Goal: Task Accomplishment & Management: Complete application form

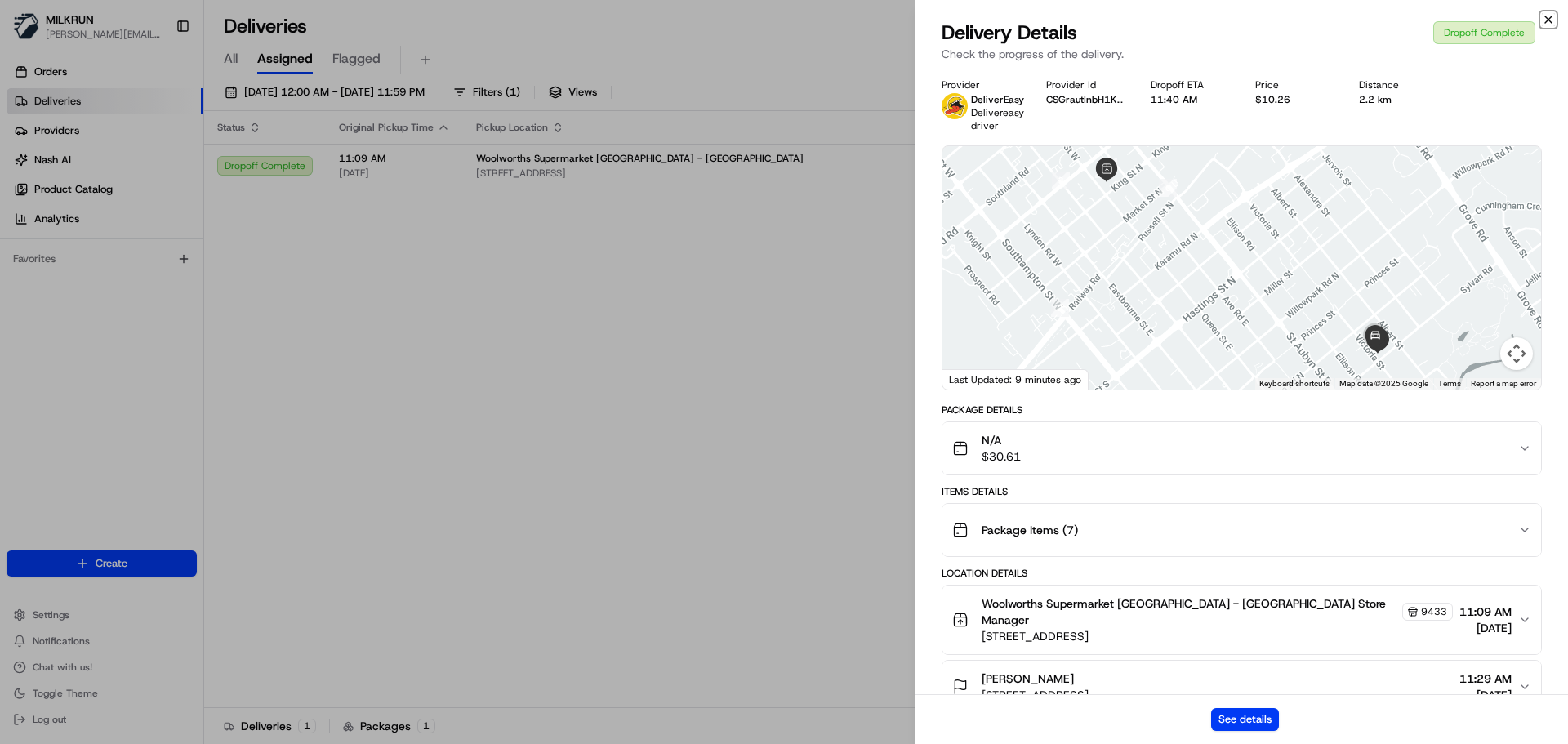
click at [1552, 21] on icon "button" at bounding box center [1549, 19] width 13 height 13
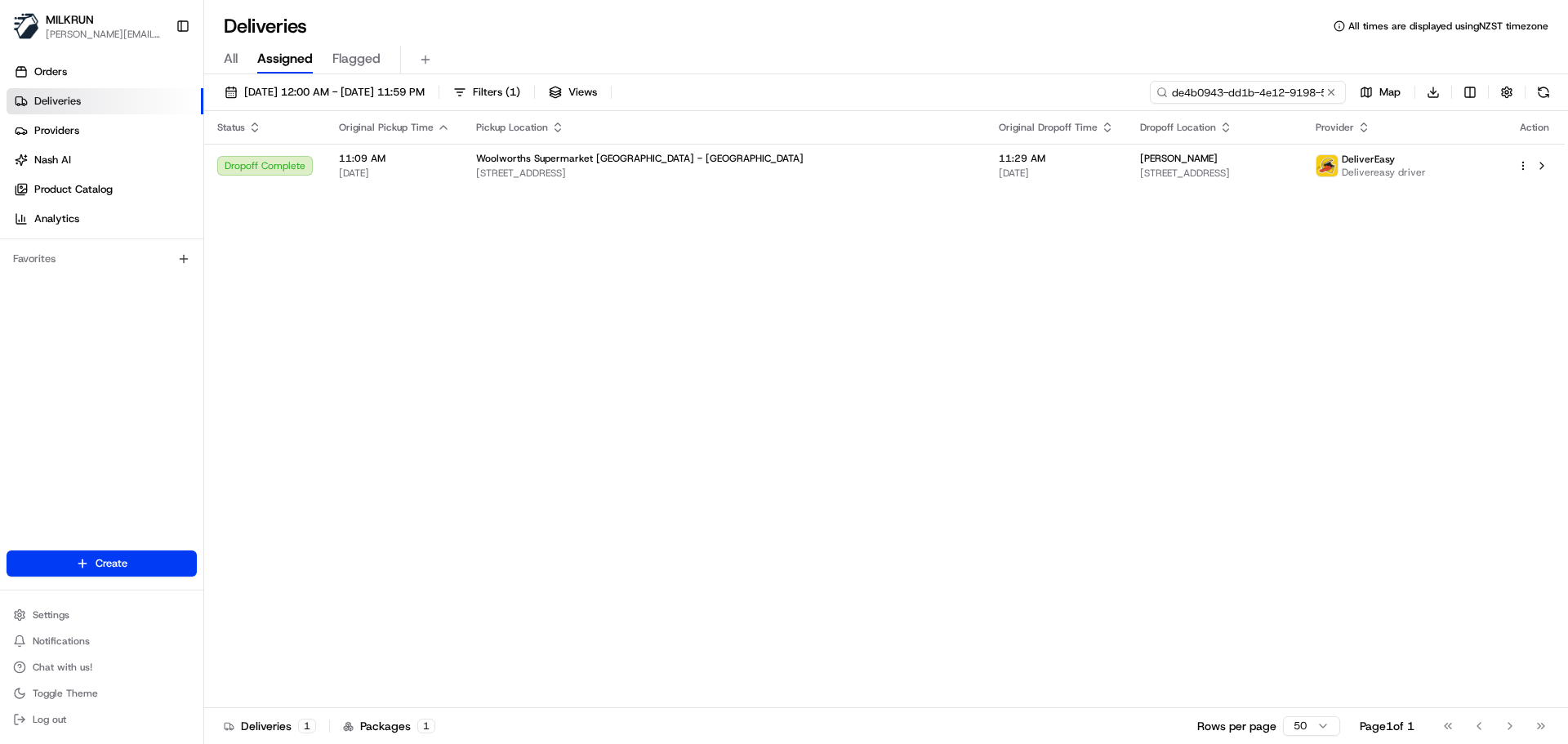
click at [1245, 91] on input "de4b0943-dd1b-4e12-9198-58c91d3b86eb" at bounding box center [1248, 92] width 196 height 23
paste input "51ff8973-b998-4520-b3e7-13d8c26ea5e7"
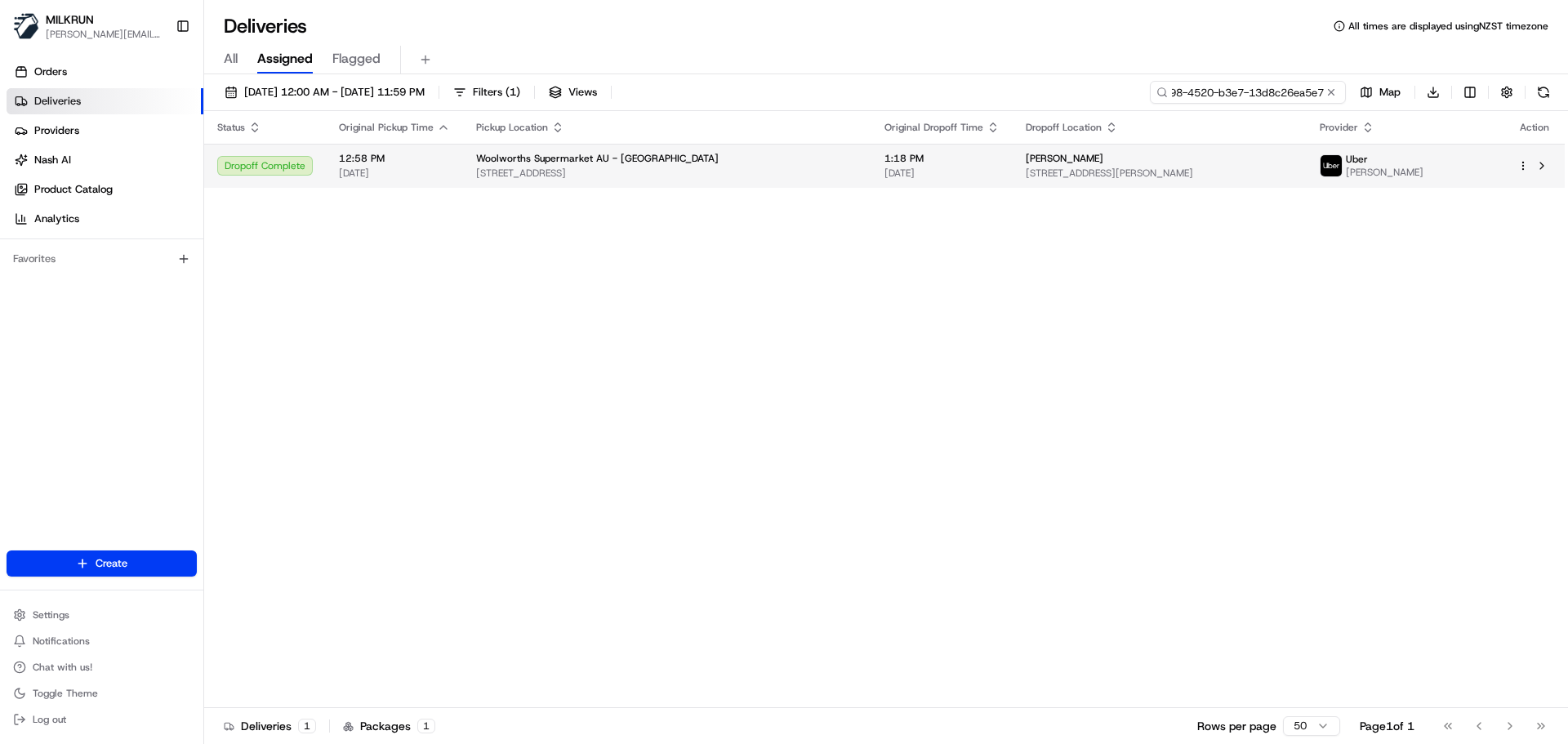
type input "51ff8973-b998-4520-b3e7-13d8c26ea5e7"
click at [1445, 171] on div "Uber Amir L." at bounding box center [1406, 166] width 172 height 26
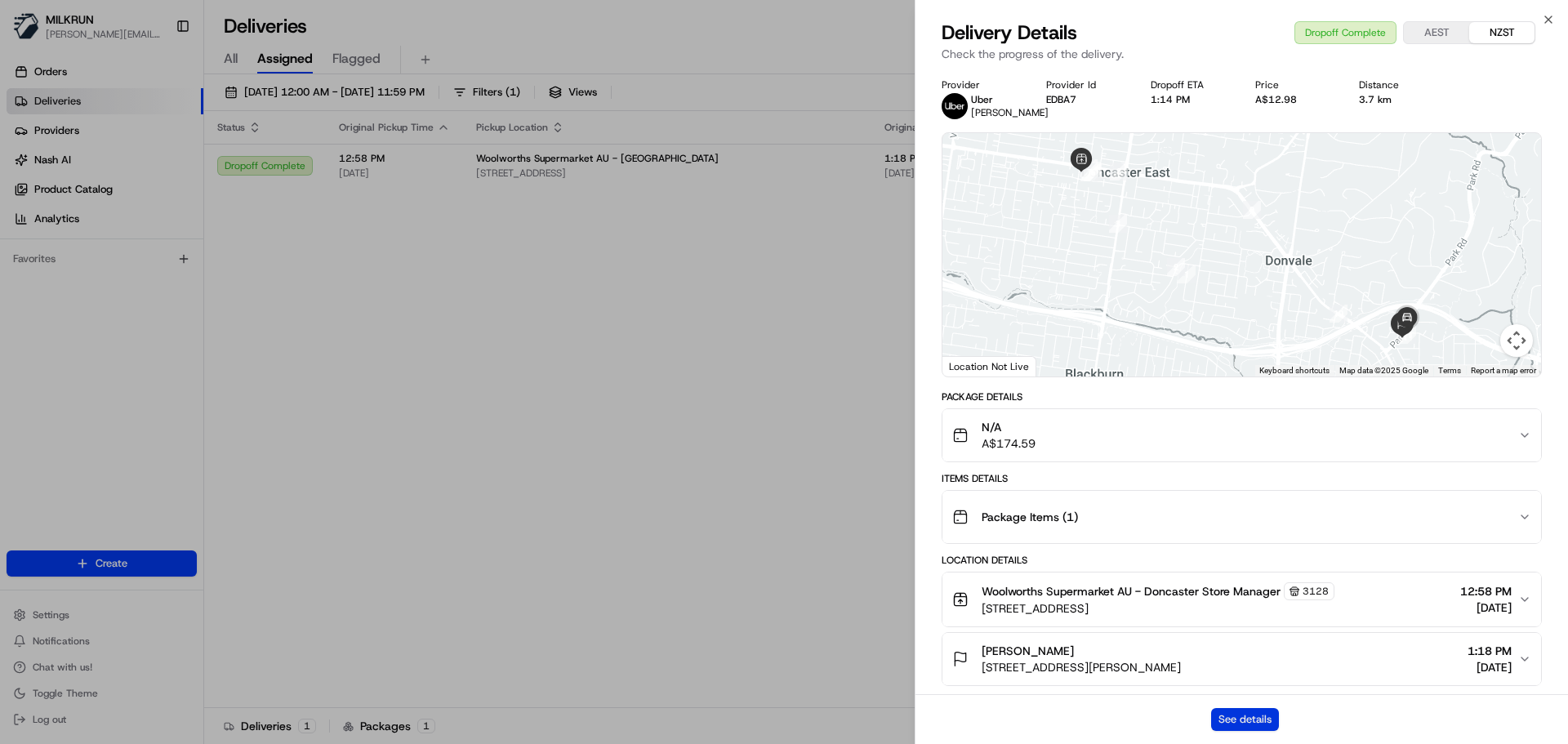
click at [1247, 716] on button "See details" at bounding box center [1245, 719] width 67 height 23
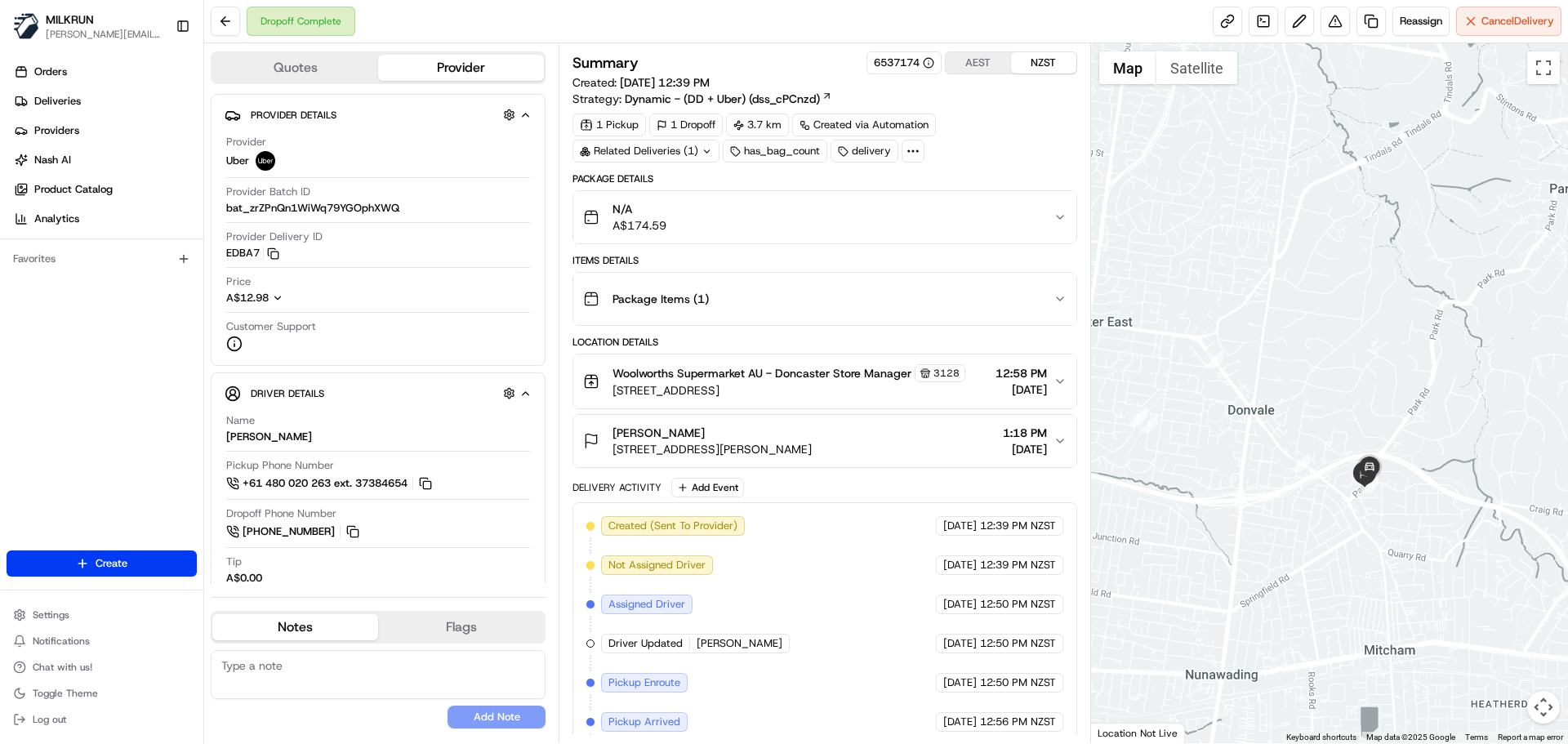
drag, startPoint x: 1235, startPoint y: 509, endPoint x: 1125, endPoint y: 521, distance: 110.7
click at [1125, 521] on div at bounding box center [1330, 393] width 478 height 700
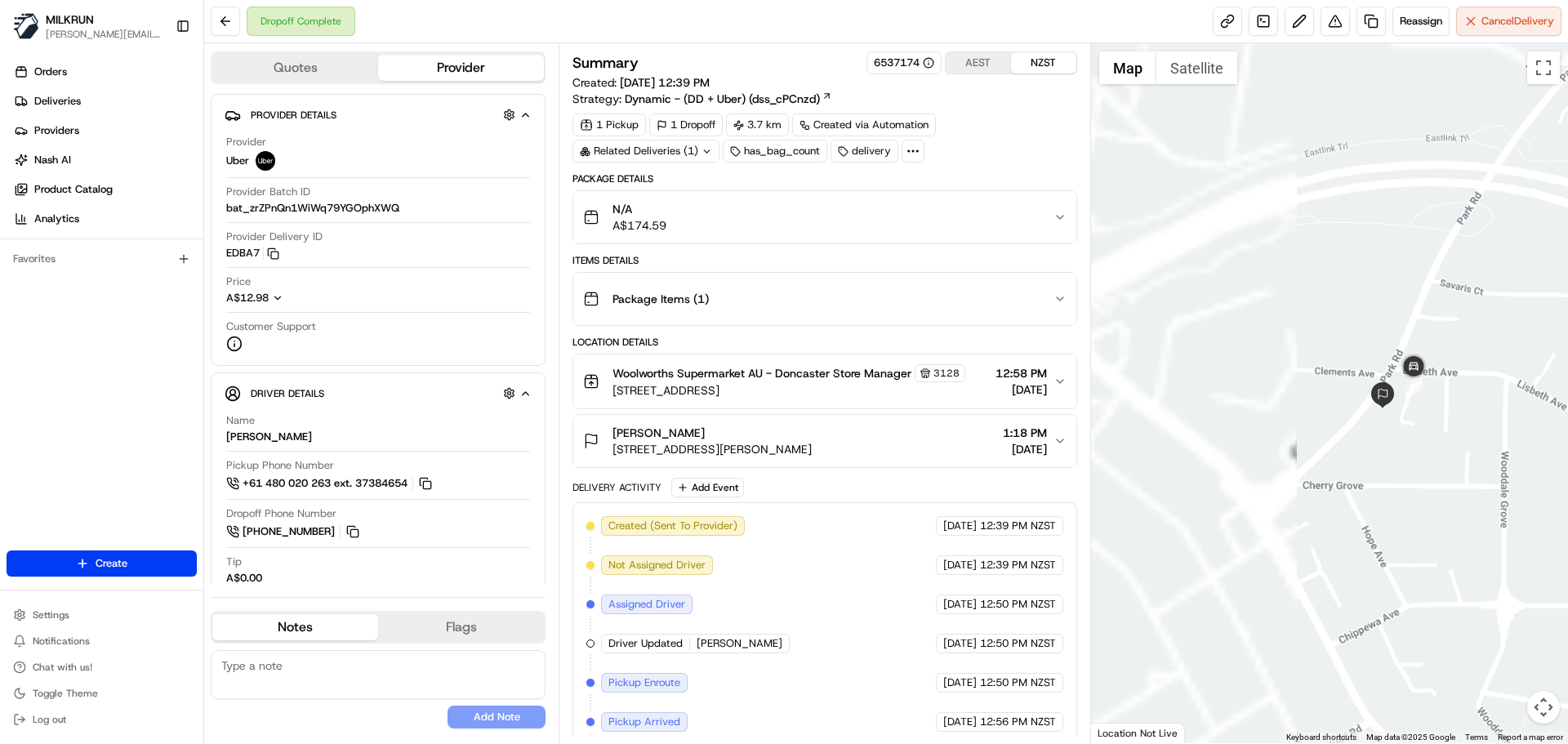
drag, startPoint x: 1163, startPoint y: 372, endPoint x: 1503, endPoint y: 528, distance: 374.1
click at [1513, 532] on div at bounding box center [1330, 393] width 478 height 700
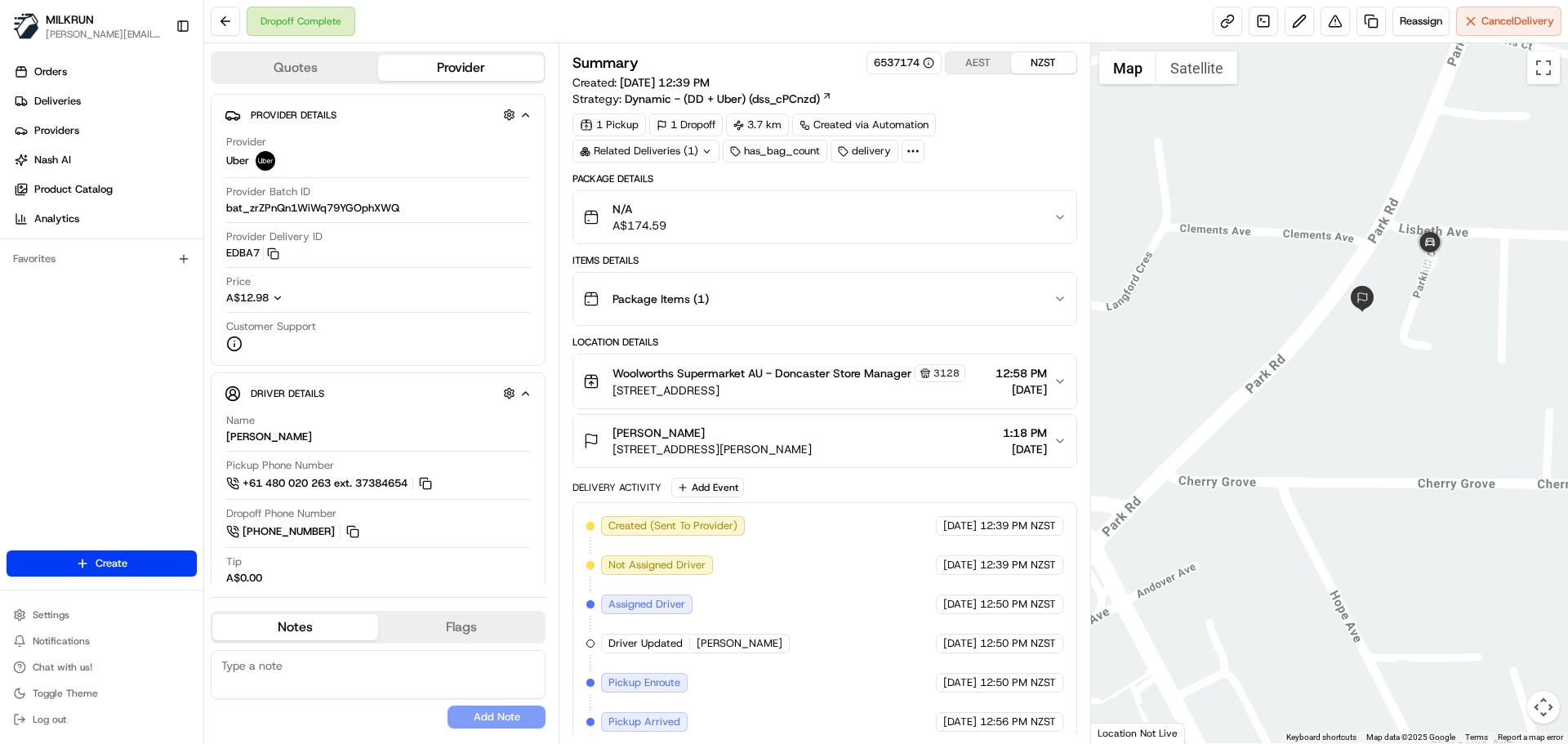
drag, startPoint x: 1340, startPoint y: 323, endPoint x: 1414, endPoint y: 442, distance: 140.1
click at [1414, 442] on div at bounding box center [1330, 393] width 478 height 700
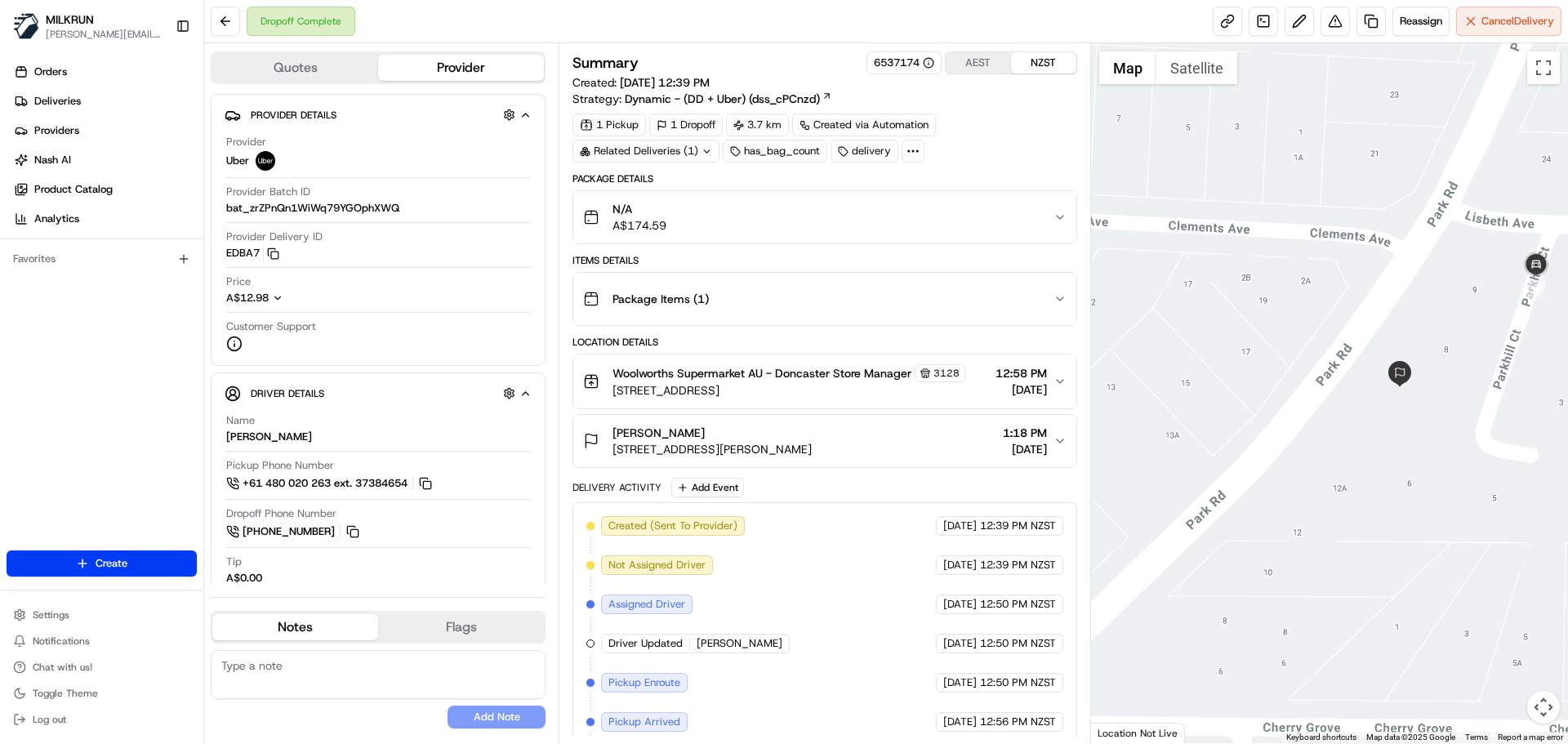
drag, startPoint x: 1499, startPoint y: 477, endPoint x: 1438, endPoint y: 441, distance: 70.8
click at [1438, 441] on div at bounding box center [1330, 393] width 478 height 700
click at [690, 444] on span "1 6/8 Lisbeth Ave, Donvale, VIC 3111, AU" at bounding box center [712, 449] width 199 height 17
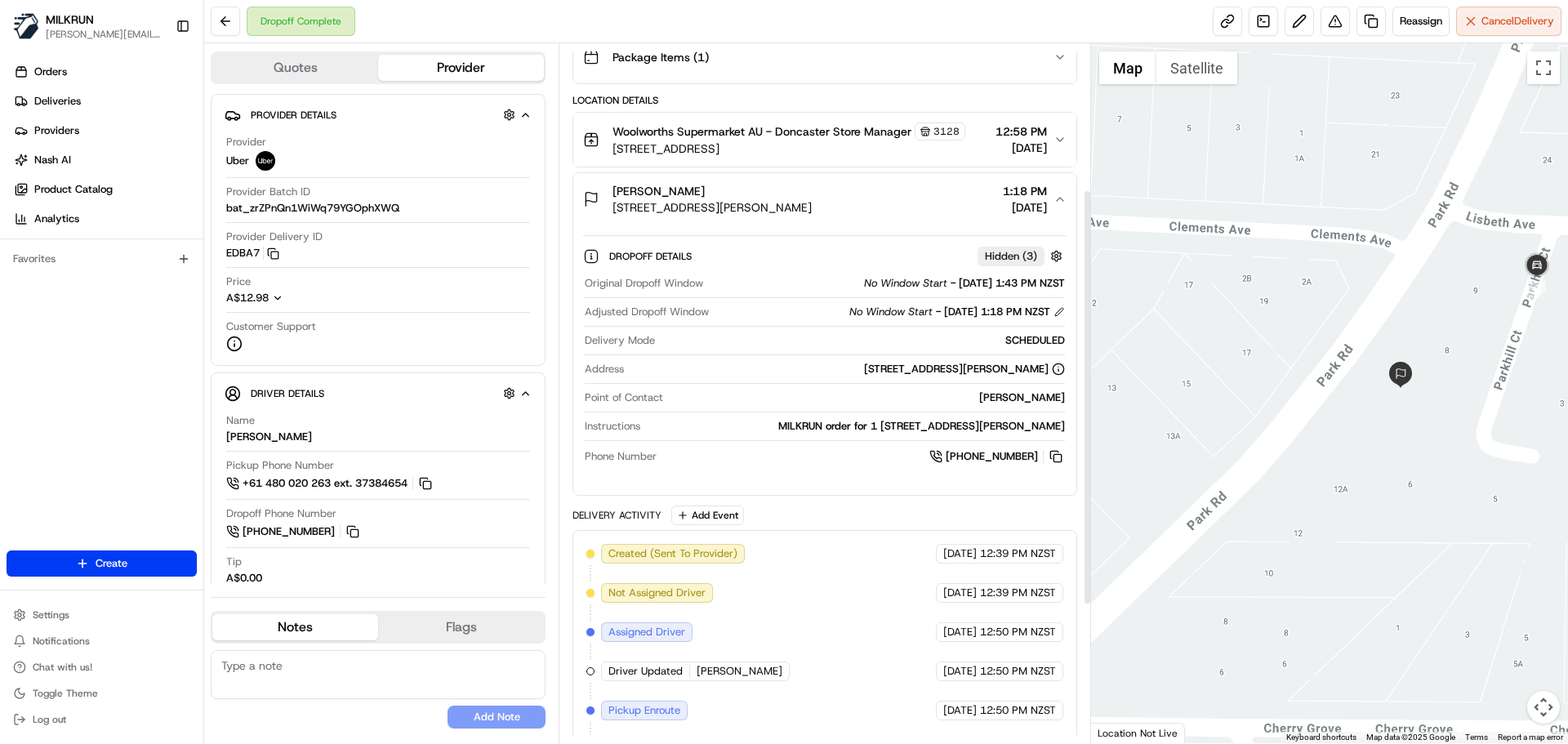
scroll to position [245, 0]
drag, startPoint x: 610, startPoint y: 202, endPoint x: 843, endPoint y: 205, distance: 233.0
click at [843, 205] on div "kim hitchens 1 6/8 Lisbeth Ave, Donvale, VIC 3111, AU 1:18 PM 22/08/2025" at bounding box center [818, 195] width 470 height 32
copy span "1 6/8 Lisbeth Ave, Donvale, VIC 3111, AU"
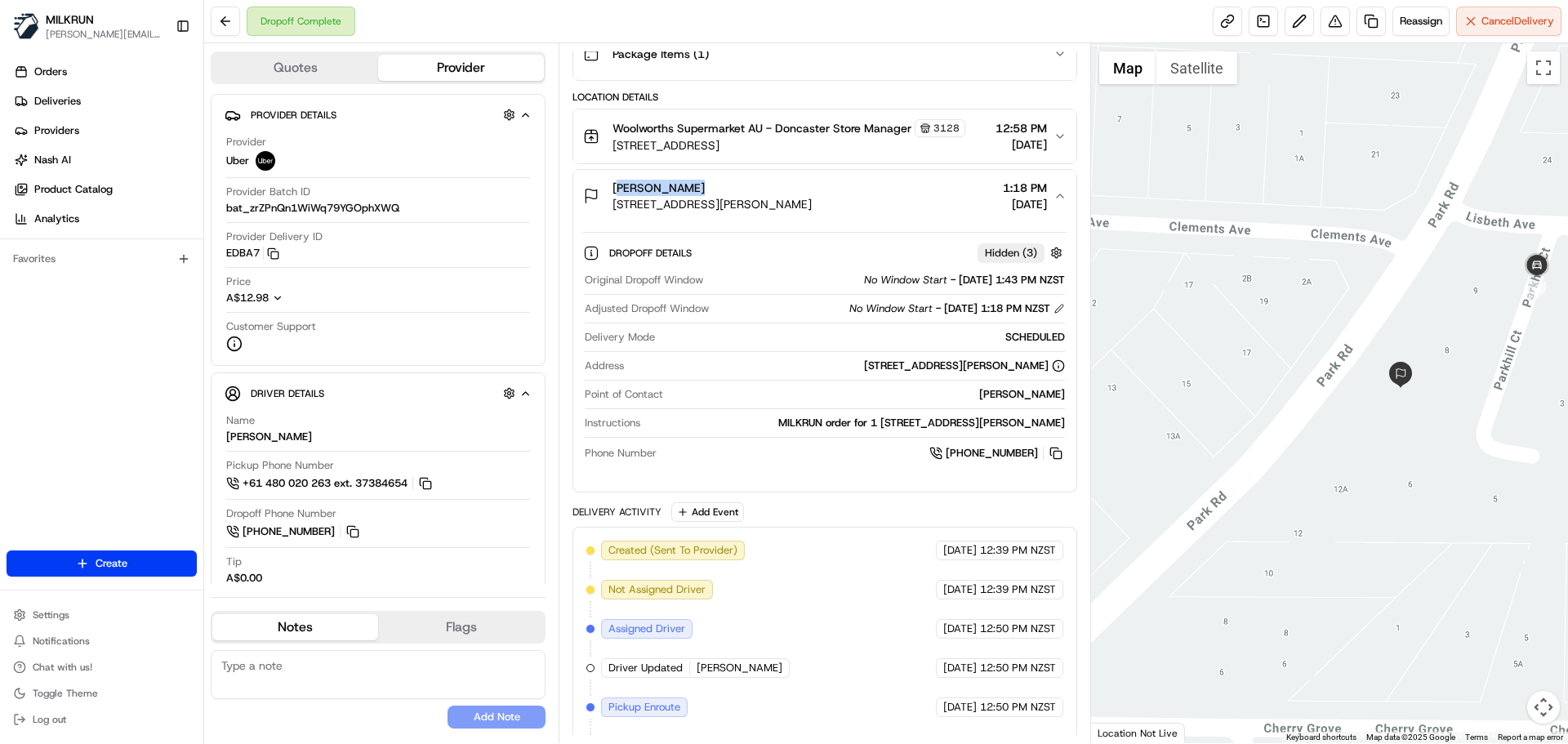
drag, startPoint x: 607, startPoint y: 188, endPoint x: 685, endPoint y: 187, distance: 78.0
click at [685, 187] on div "kim hitchens 1 6/8 Lisbeth Ave, Donvale, VIC 3111, AU" at bounding box center [697, 195] width 229 height 32
copy span "[PERSON_NAME]"
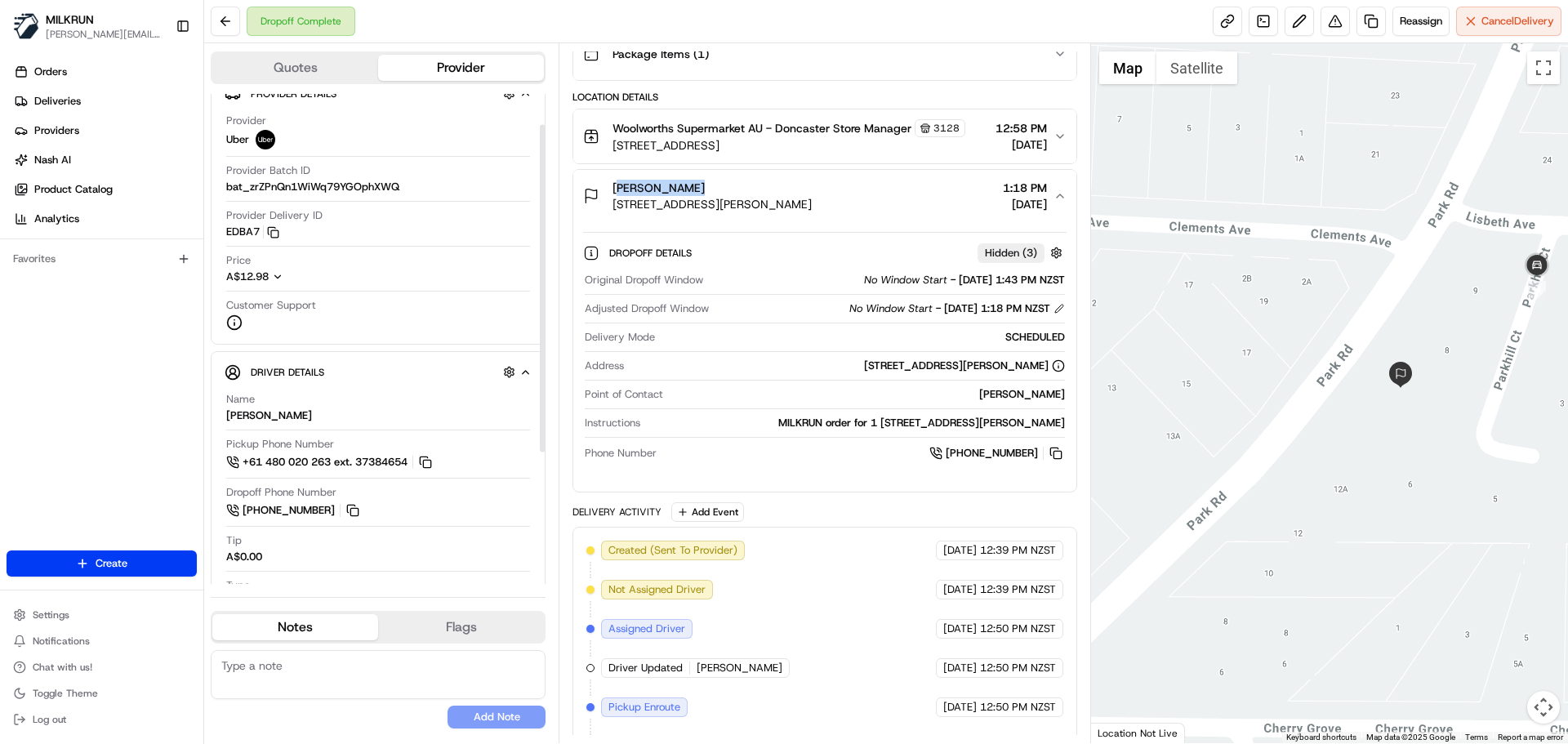
scroll to position [0, 0]
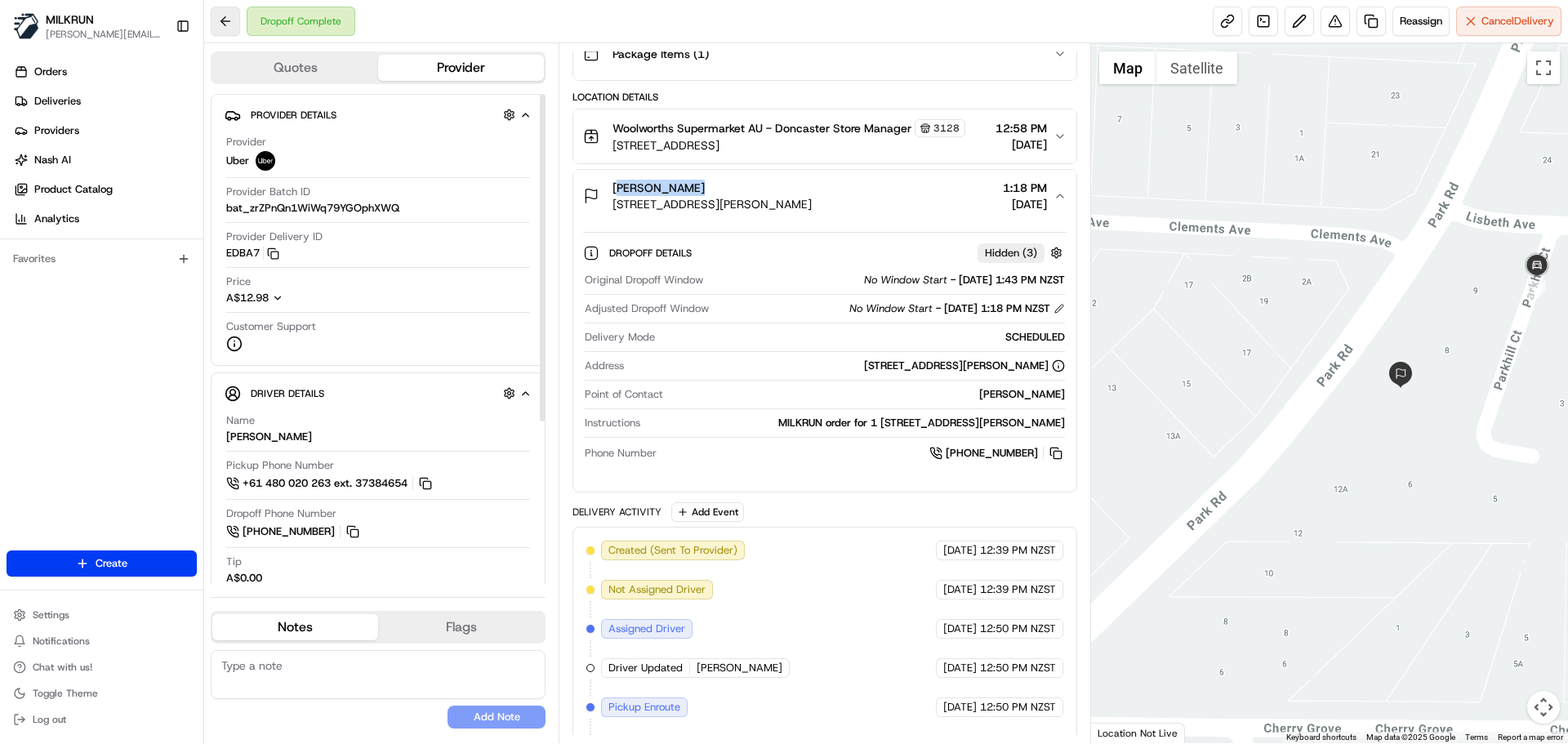
click at [227, 16] on button at bounding box center [225, 21] width 30 height 30
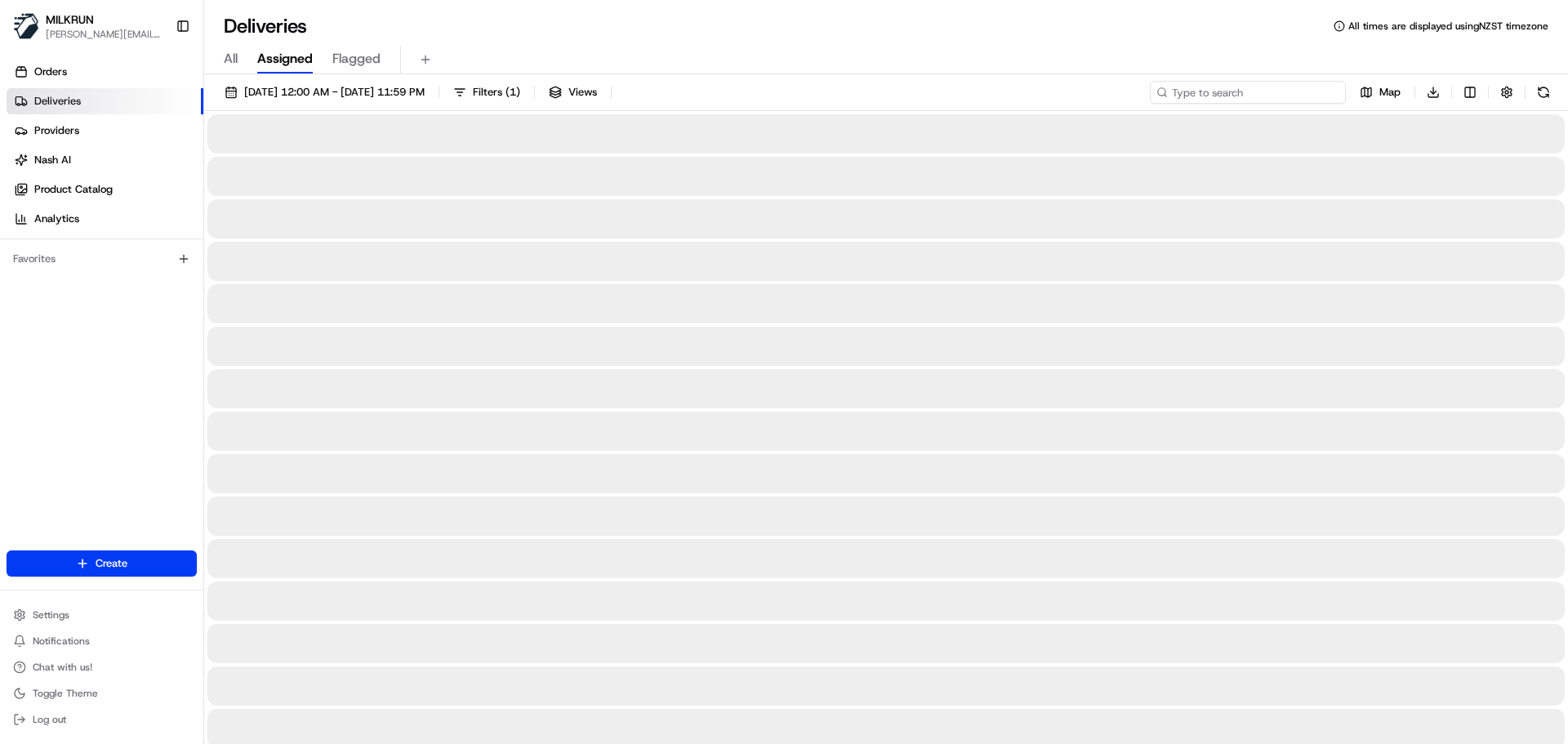
click at [1275, 88] on input at bounding box center [1248, 92] width 196 height 23
paste input "[PERSON_NAME]"
type input "[PERSON_NAME]"
click at [1259, 93] on input "[PERSON_NAME]" at bounding box center [1248, 92] width 196 height 23
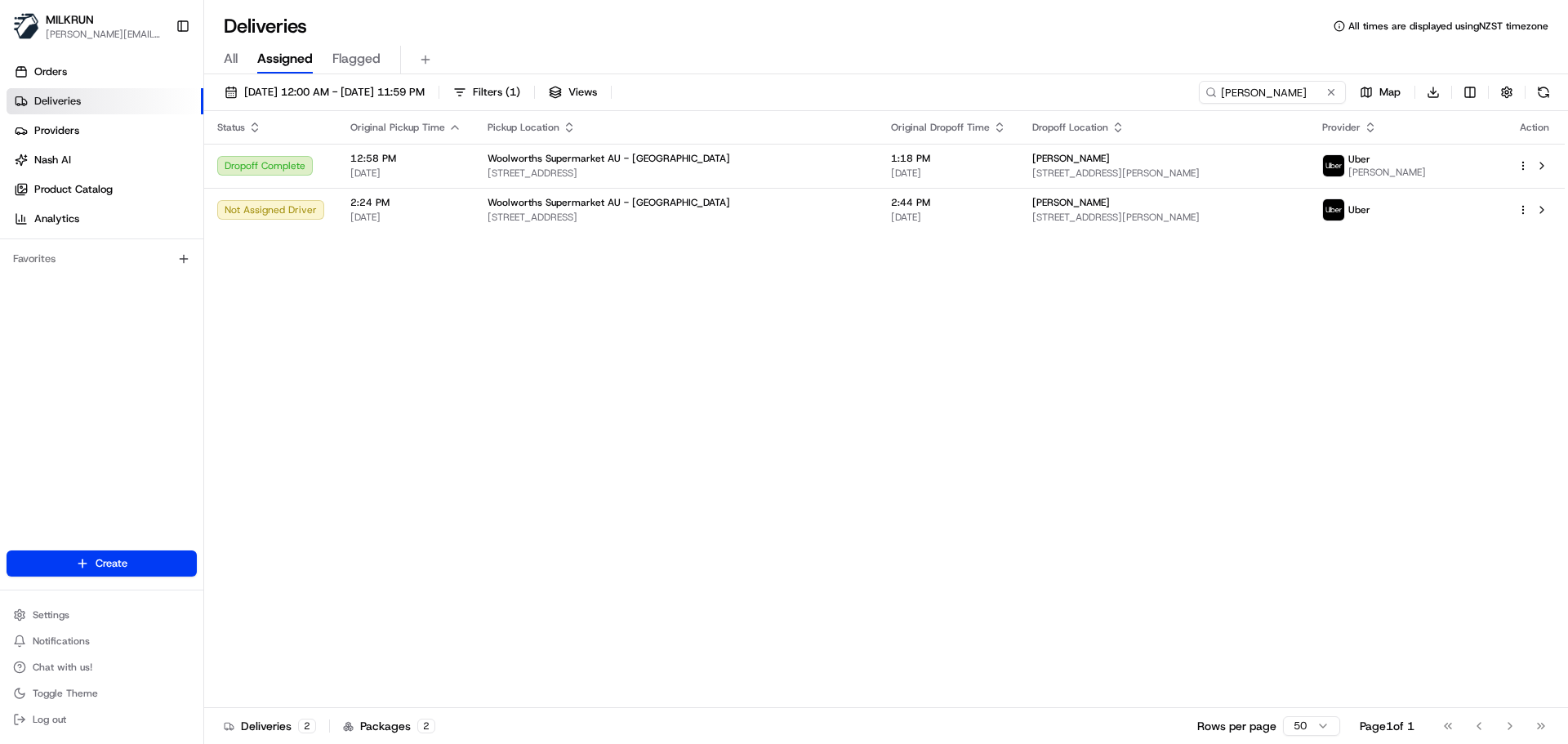
click at [1523, 212] on html "MILKRUN emma.skipwithmarama@woolworths.co.nz Toggle Sidebar Orders Deliveries P…" at bounding box center [784, 372] width 1568 height 744
drag, startPoint x: 1122, startPoint y: 385, endPoint x: 1117, endPoint y: 396, distance: 12.1
click at [1122, 385] on html "MILKRUN emma.skipwithmarama@woolworths.co.nz Toggle Sidebar Orders Deliveries P…" at bounding box center [784, 372] width 1568 height 744
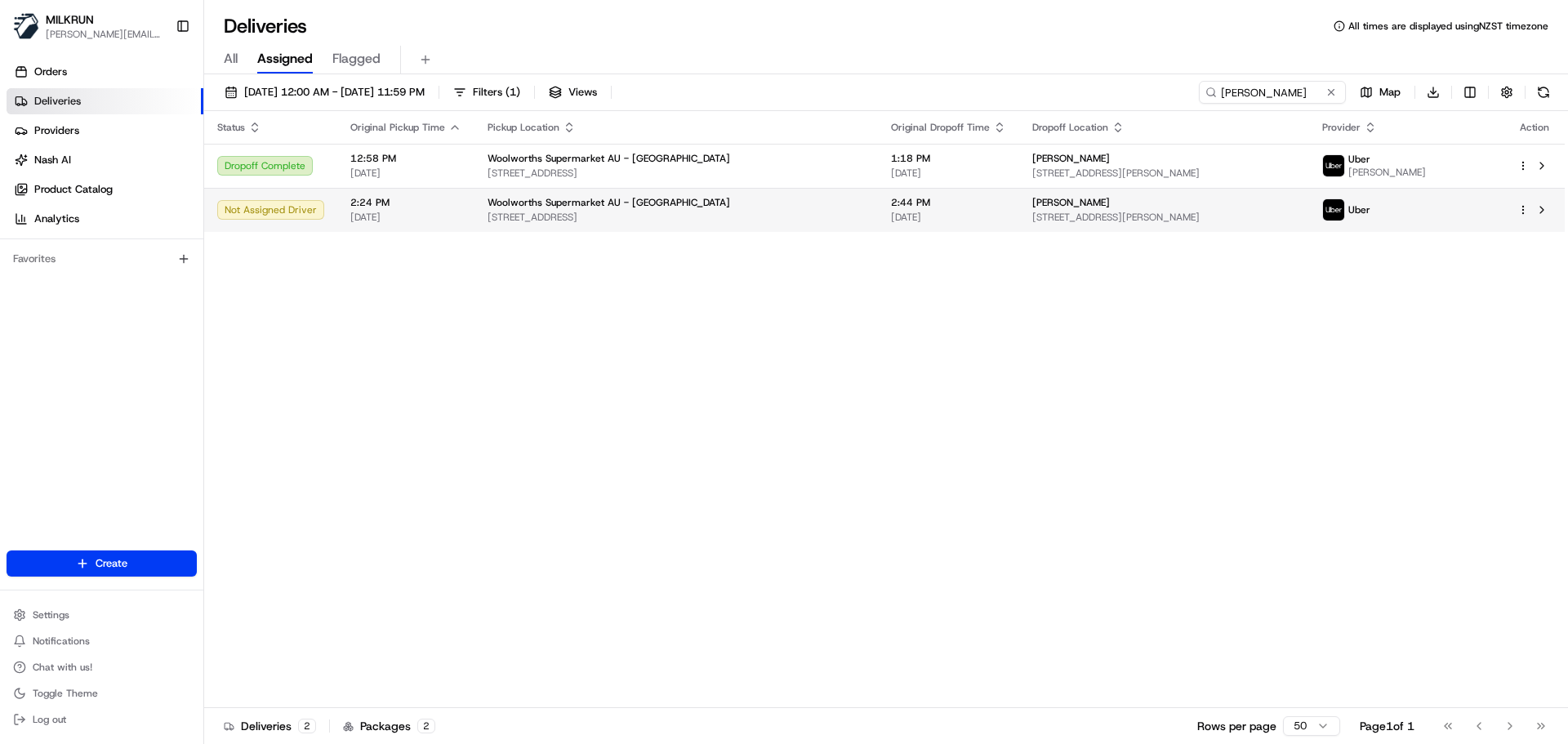
click at [1524, 210] on html "MILKRUN emma.skipwithmarama@woolworths.co.nz Toggle Sidebar Orders Deliveries P…" at bounding box center [784, 372] width 1568 height 744
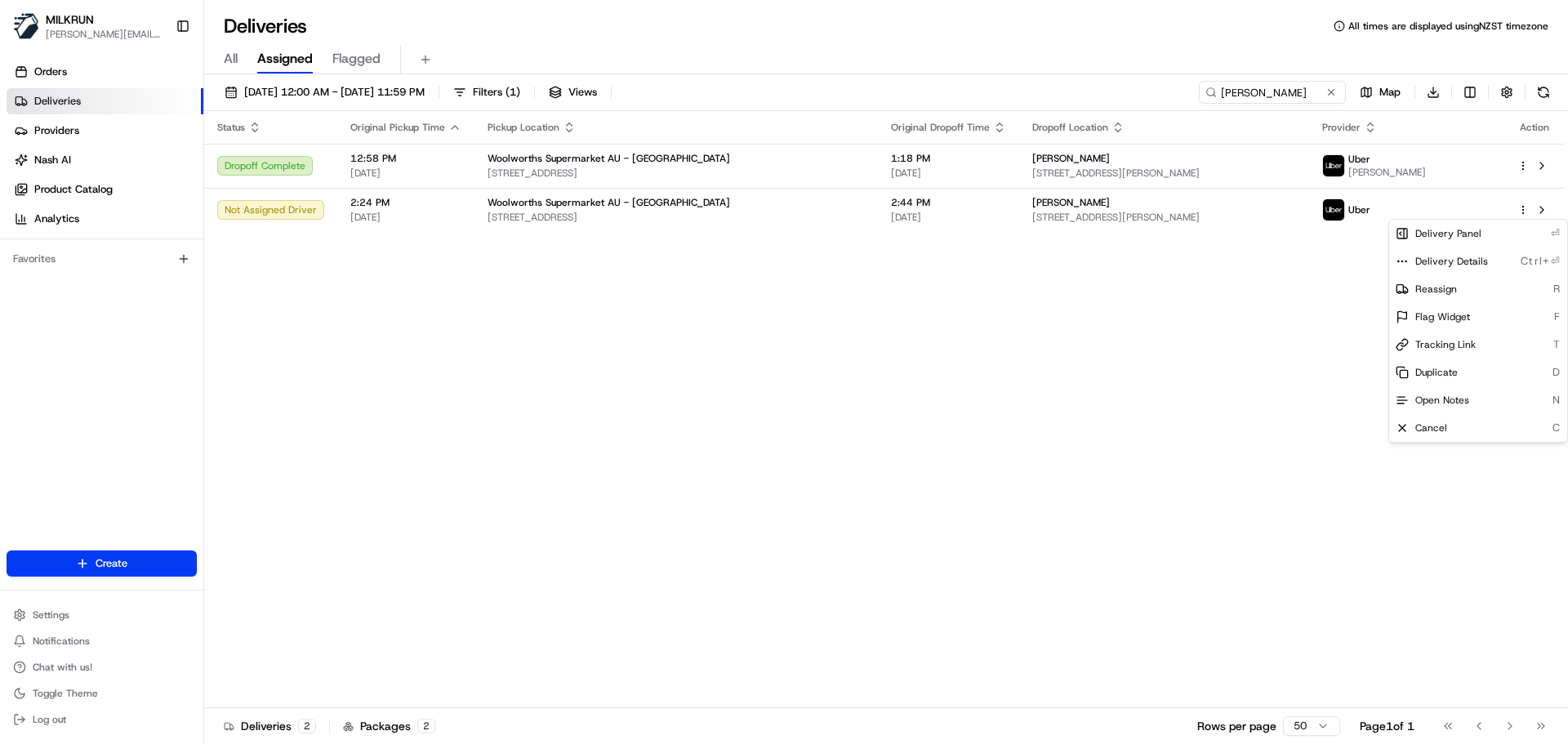
click at [1227, 308] on html "MILKRUN emma.skipwithmarama@woolworths.co.nz Toggle Sidebar Orders Deliveries P…" at bounding box center [784, 372] width 1568 height 744
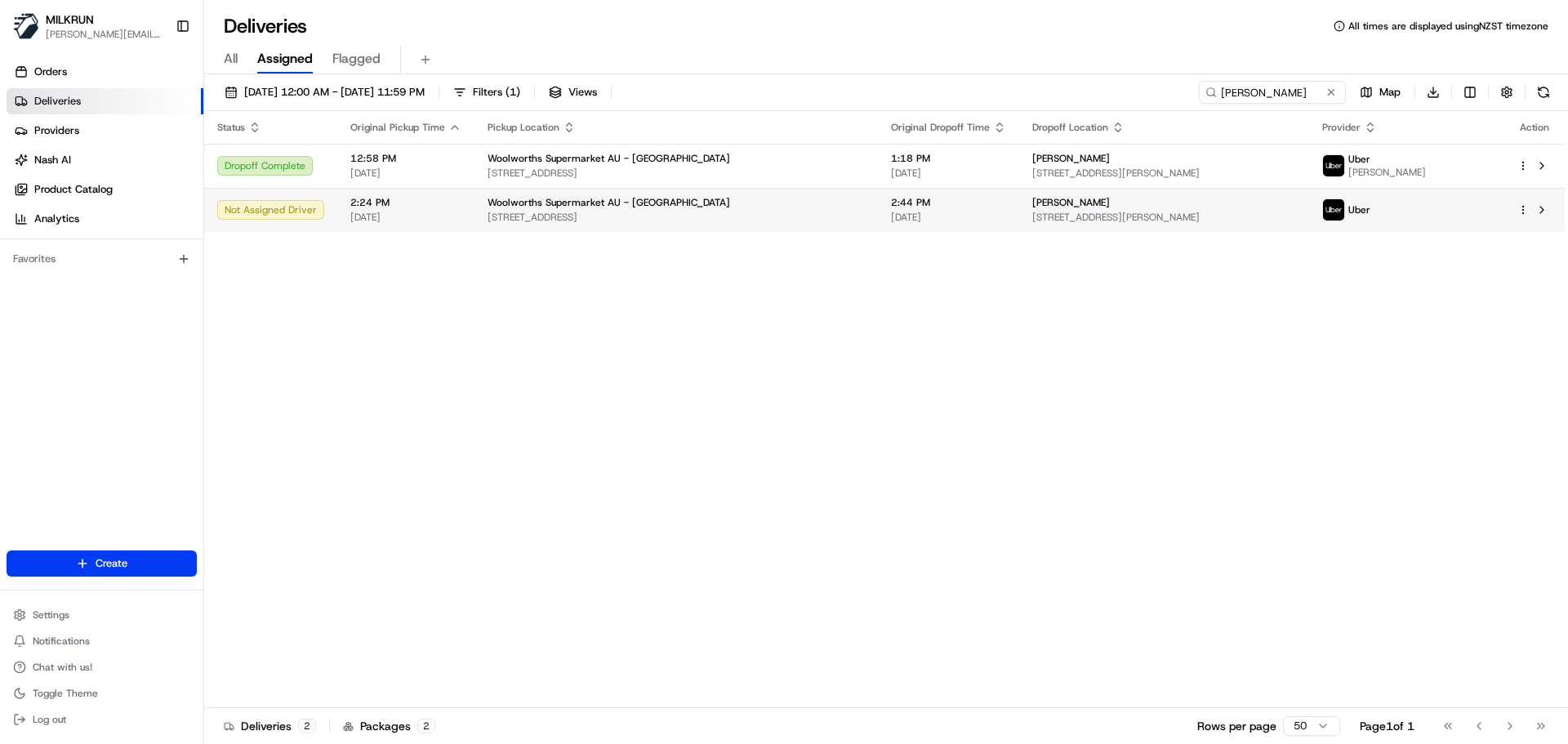
click at [1518, 210] on html "MILKRUN emma.skipwithmarama@woolworths.co.nz Toggle Sidebar Orders Deliveries P…" at bounding box center [784, 372] width 1568 height 744
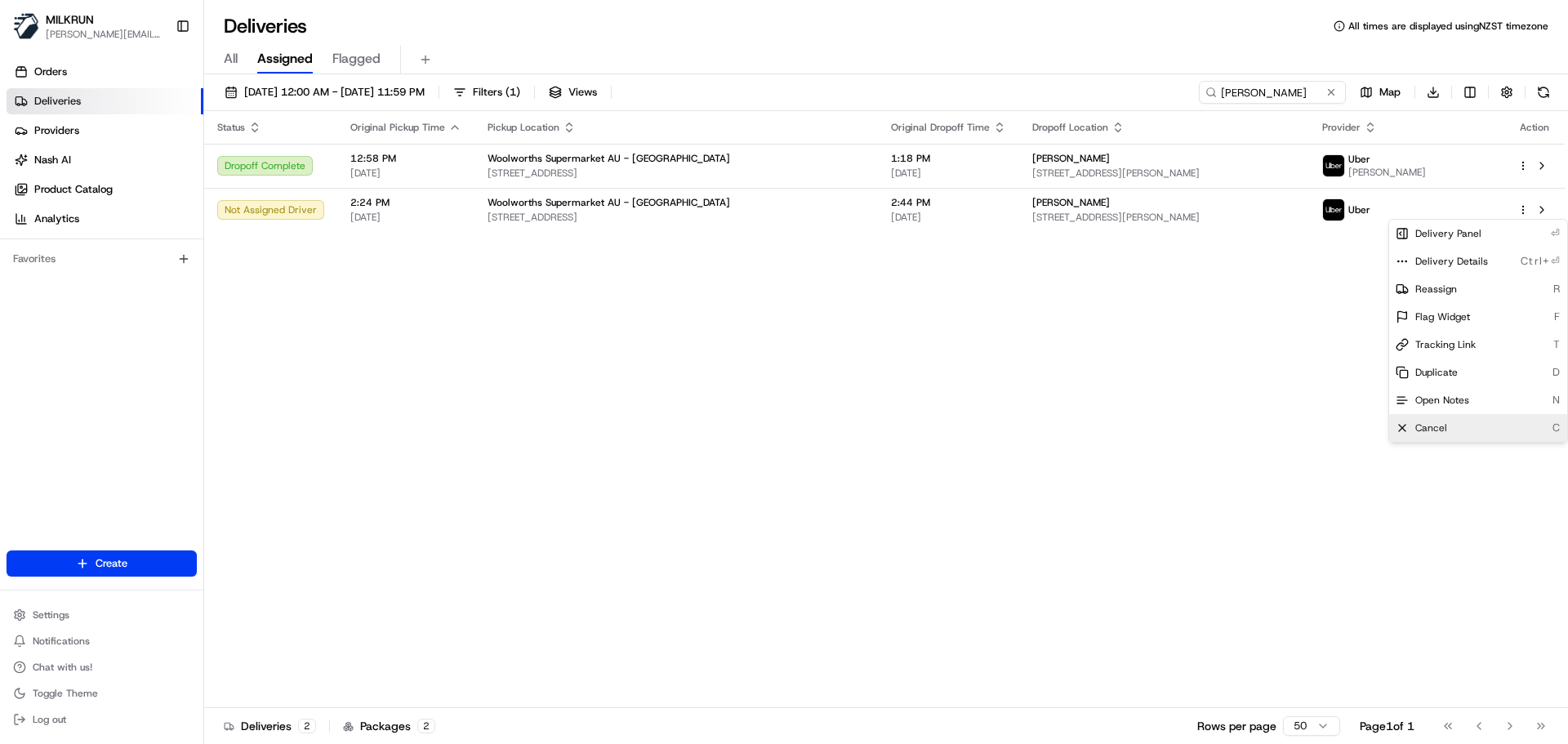
click at [1470, 429] on div "Cancel C" at bounding box center [1478, 428] width 178 height 28
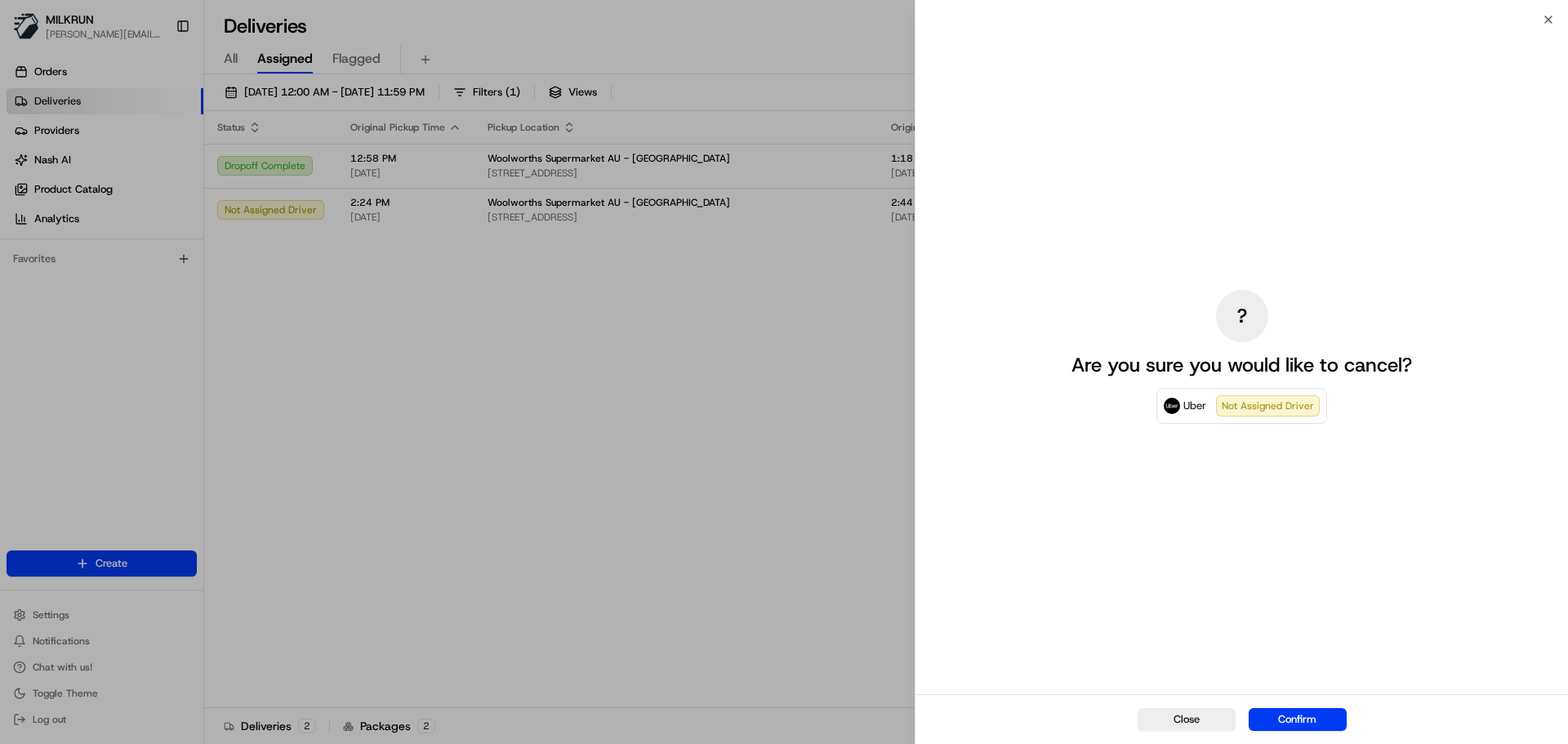
drag, startPoint x: 1315, startPoint y: 719, endPoint x: 1168, endPoint y: 655, distance: 160.3
click at [1313, 717] on button "Confirm" at bounding box center [1298, 719] width 98 height 23
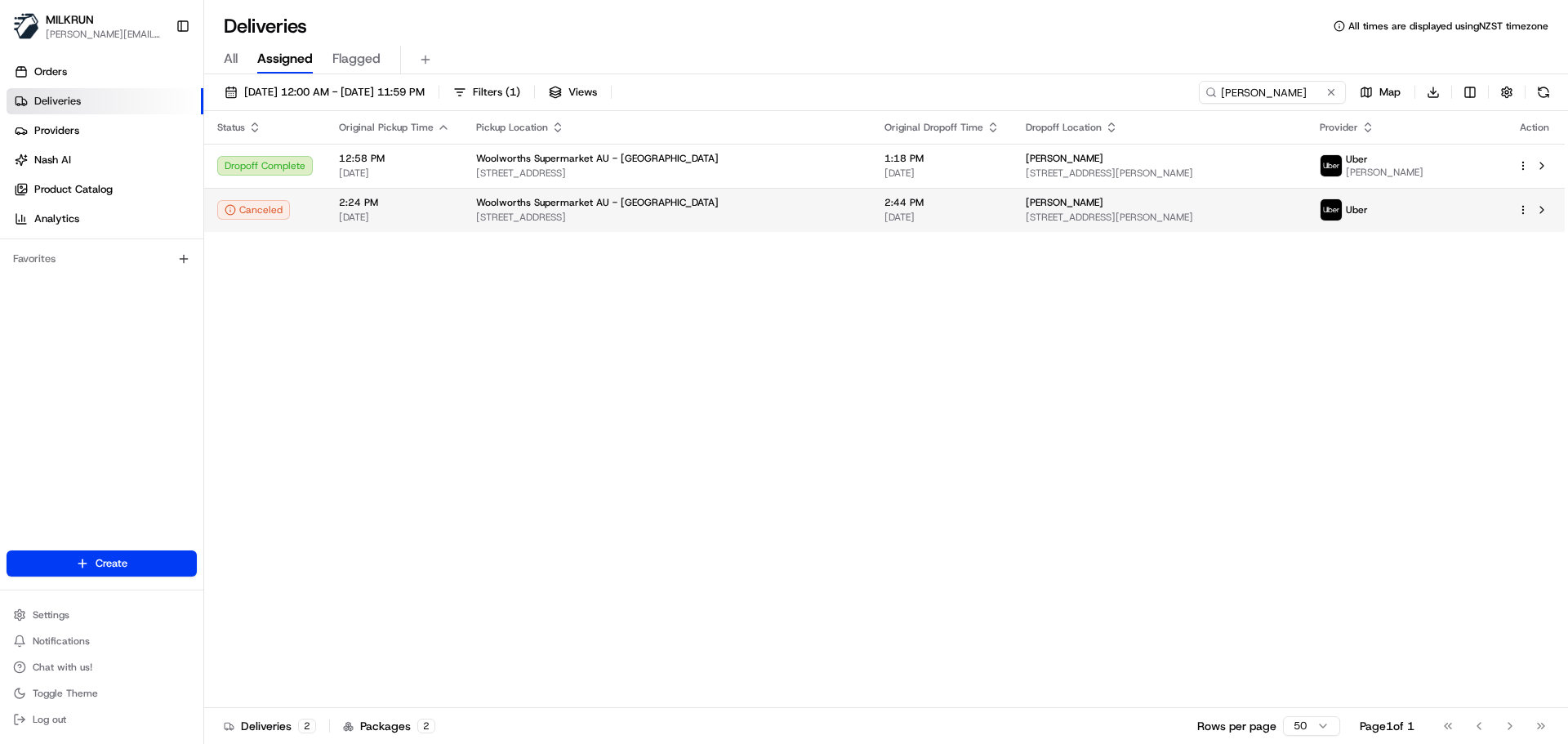
click at [1520, 210] on html "MILKRUN emma.skipwithmarama@woolworths.co.nz Toggle Sidebar Orders Deliveries P…" at bounding box center [784, 372] width 1568 height 744
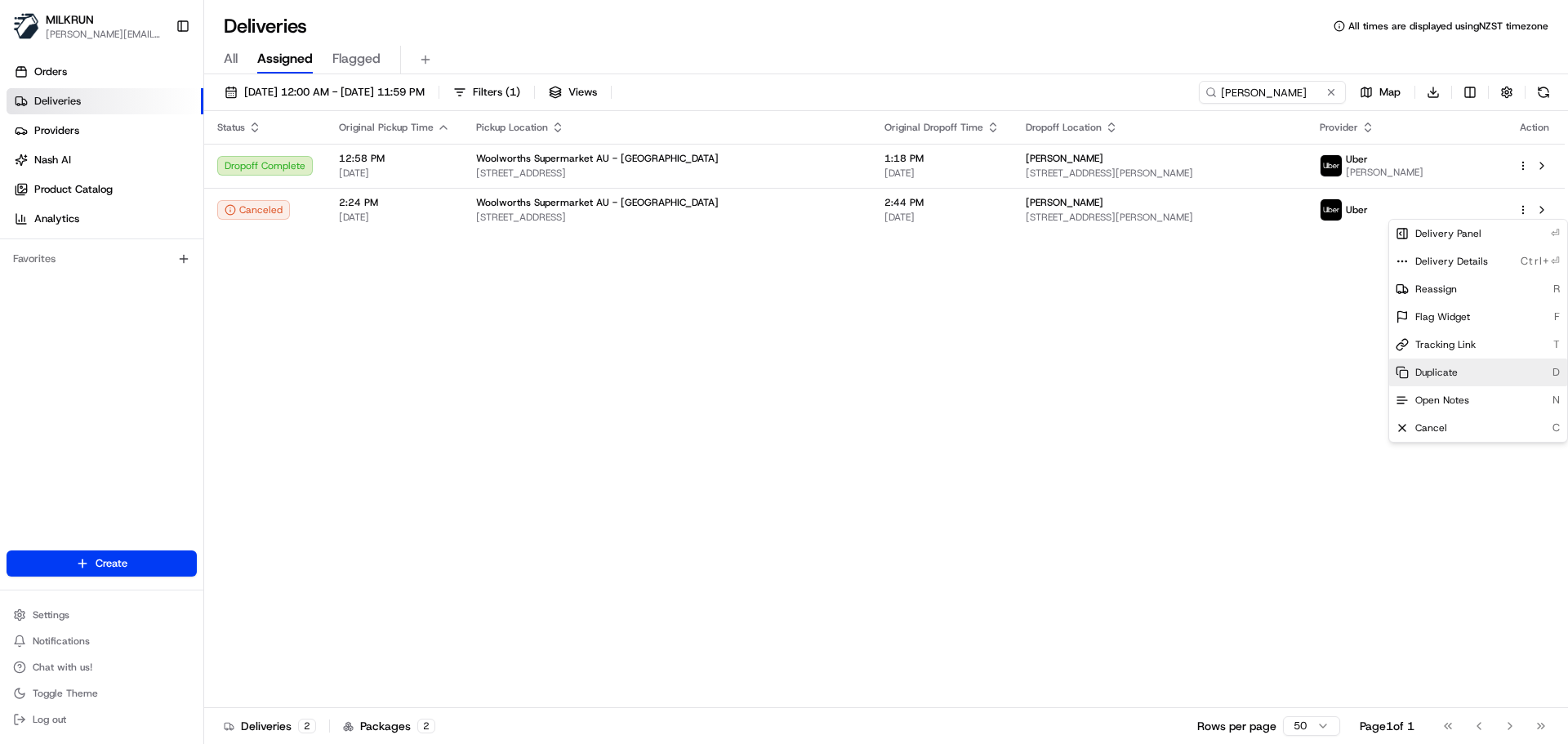
click at [1453, 375] on span "Duplicate" at bounding box center [1437, 372] width 42 height 13
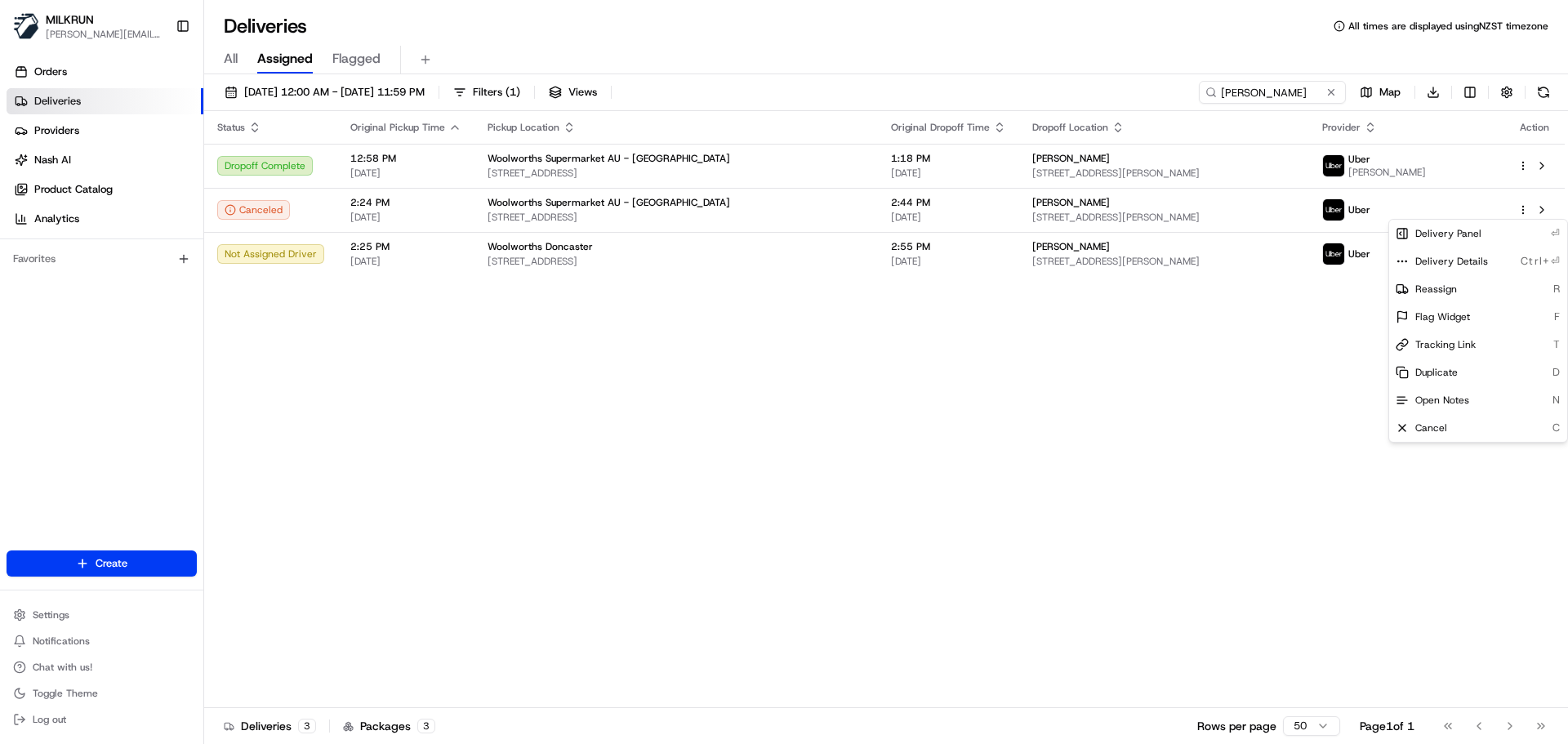
click at [958, 498] on html "MILKRUN emma.skipwithmarama@woolworths.co.nz Toggle Sidebar Orders Deliveries P…" at bounding box center [784, 372] width 1568 height 744
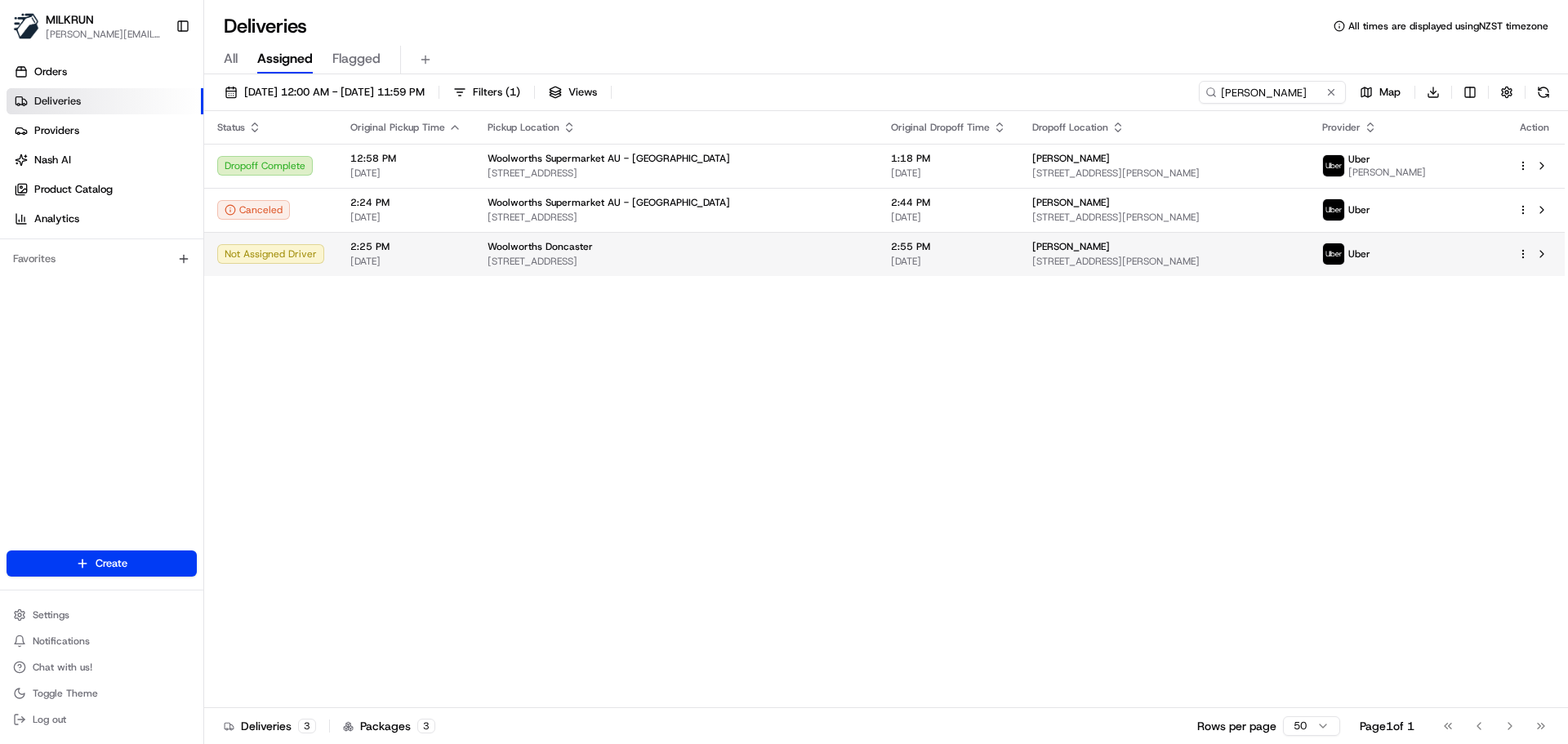
click at [1035, 259] on span "[STREET_ADDRESS][PERSON_NAME]" at bounding box center [1165, 261] width 265 height 13
click at [1290, 265] on span "[STREET_ADDRESS][PERSON_NAME]" at bounding box center [1165, 261] width 265 height 13
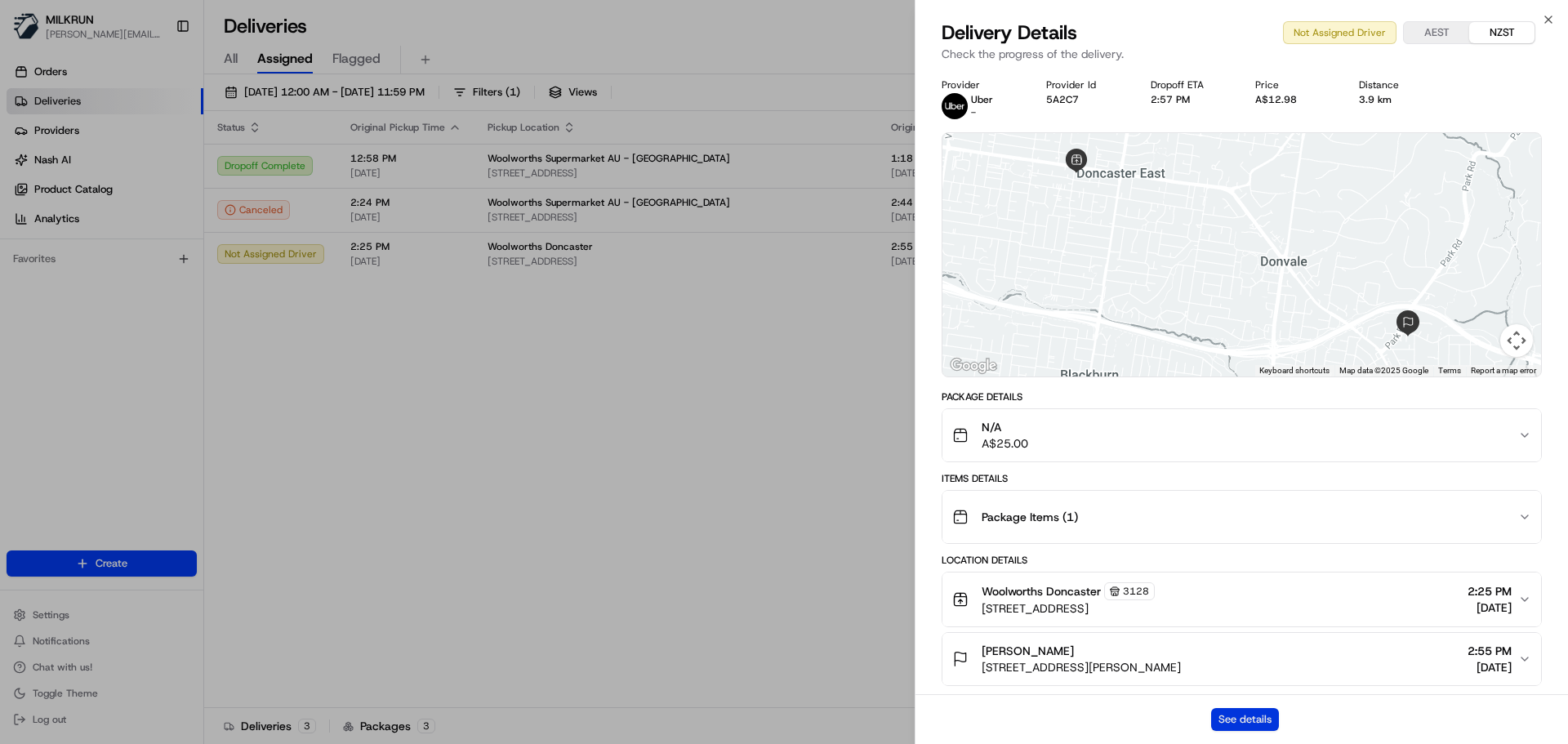
click at [1251, 714] on button "See details" at bounding box center [1245, 719] width 67 height 23
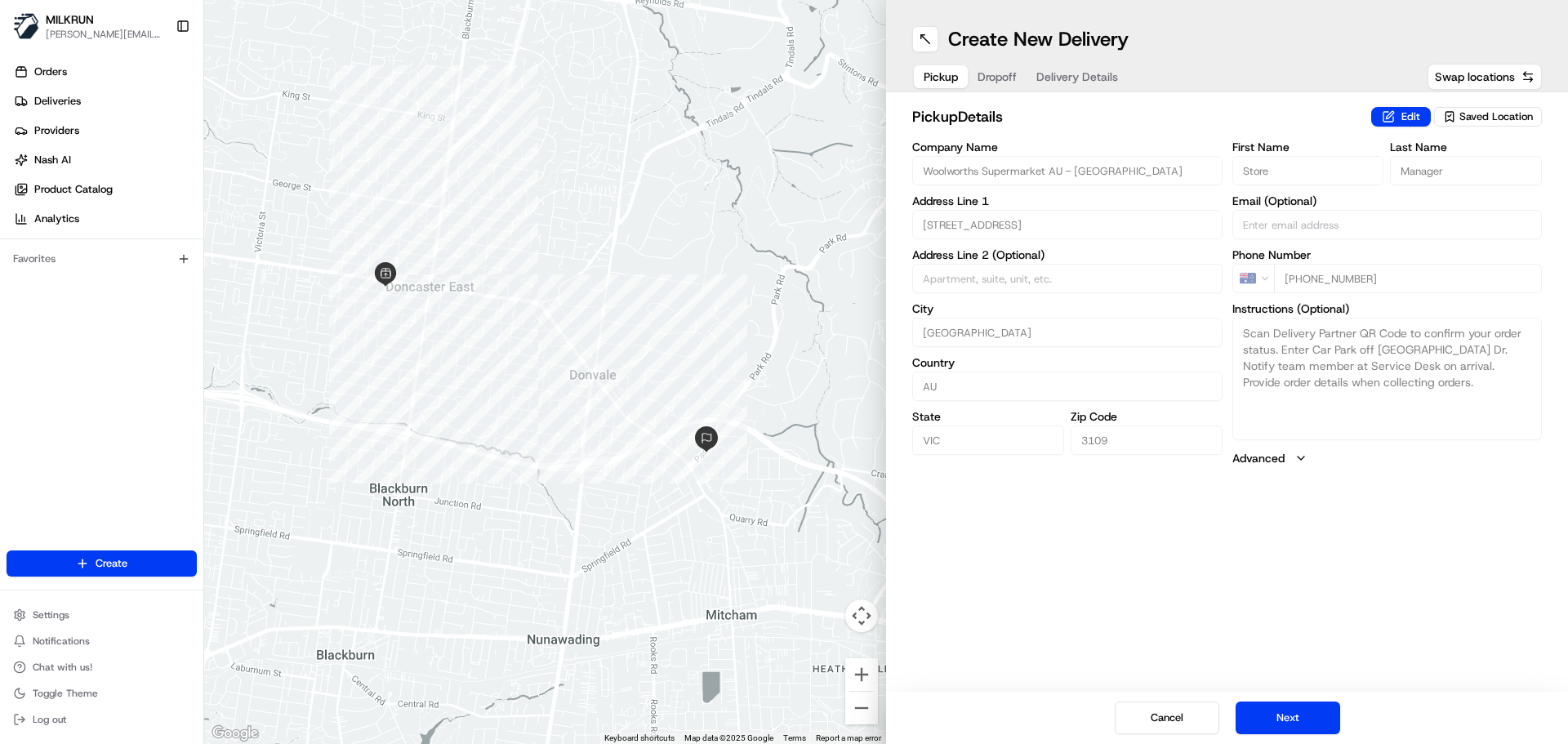
click at [1010, 78] on span "Dropoff" at bounding box center [997, 76] width 39 height 17
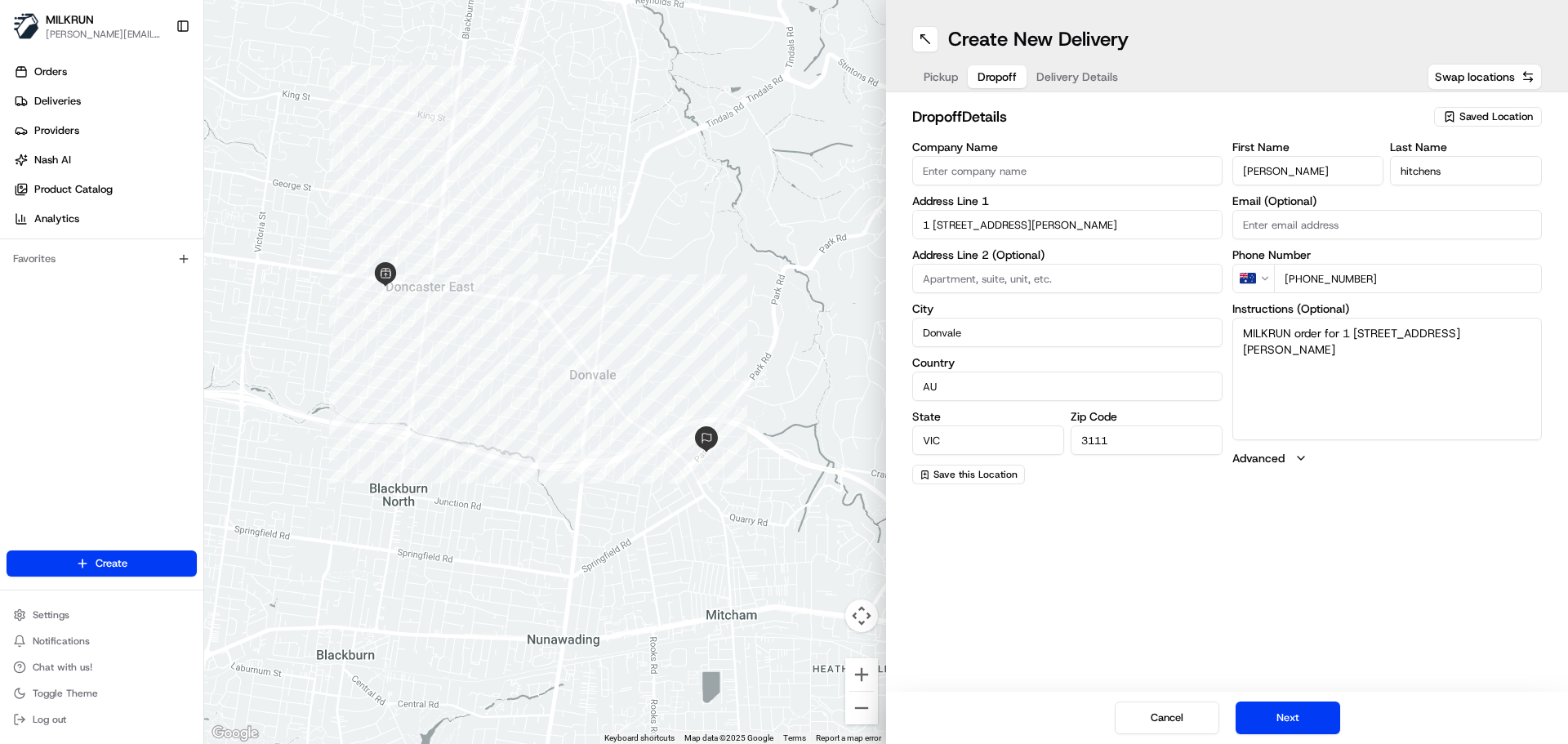
drag, startPoint x: 1345, startPoint y: 337, endPoint x: 1350, endPoint y: 354, distance: 17.7
click at [1350, 354] on textarea "MILKRUN order for 1 [STREET_ADDRESS][PERSON_NAME]" at bounding box center [1387, 379] width 310 height 123
click at [1065, 234] on input "1 6/8 Lisbeth Ave" at bounding box center [1068, 225] width 310 height 30
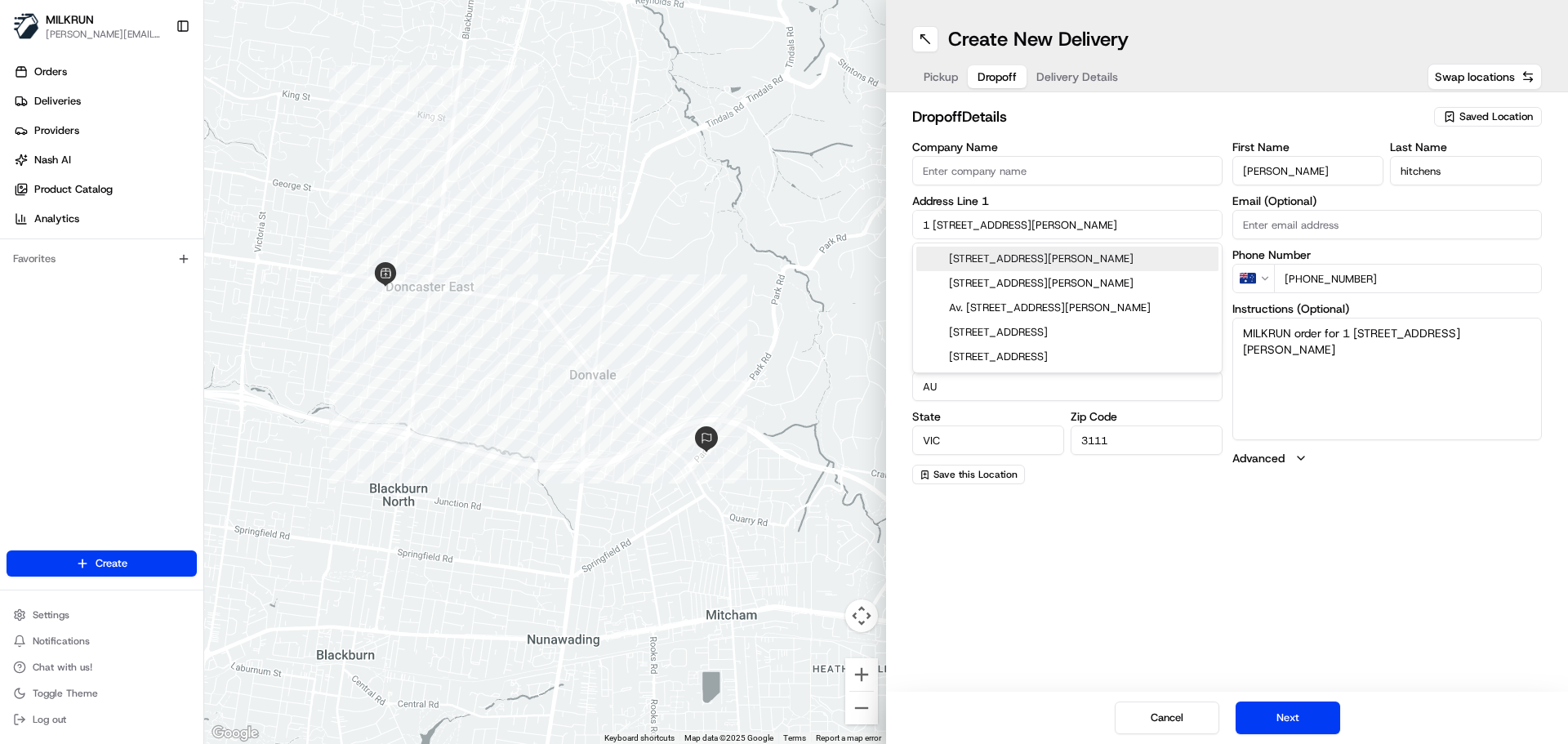
drag, startPoint x: 1071, startPoint y: 230, endPoint x: 844, endPoint y: 223, distance: 227.1
click at [844, 223] on div "← Move left → Move right ↑ Move up ↓ Move down + Zoom in - Zoom out Home Jump l…" at bounding box center [886, 372] width 1364 height 744
paste input ", Donvale, VIC 3111, AU"
click at [1134, 260] on div "[STREET_ADDRESS][PERSON_NAME]" at bounding box center [1068, 259] width 302 height 25
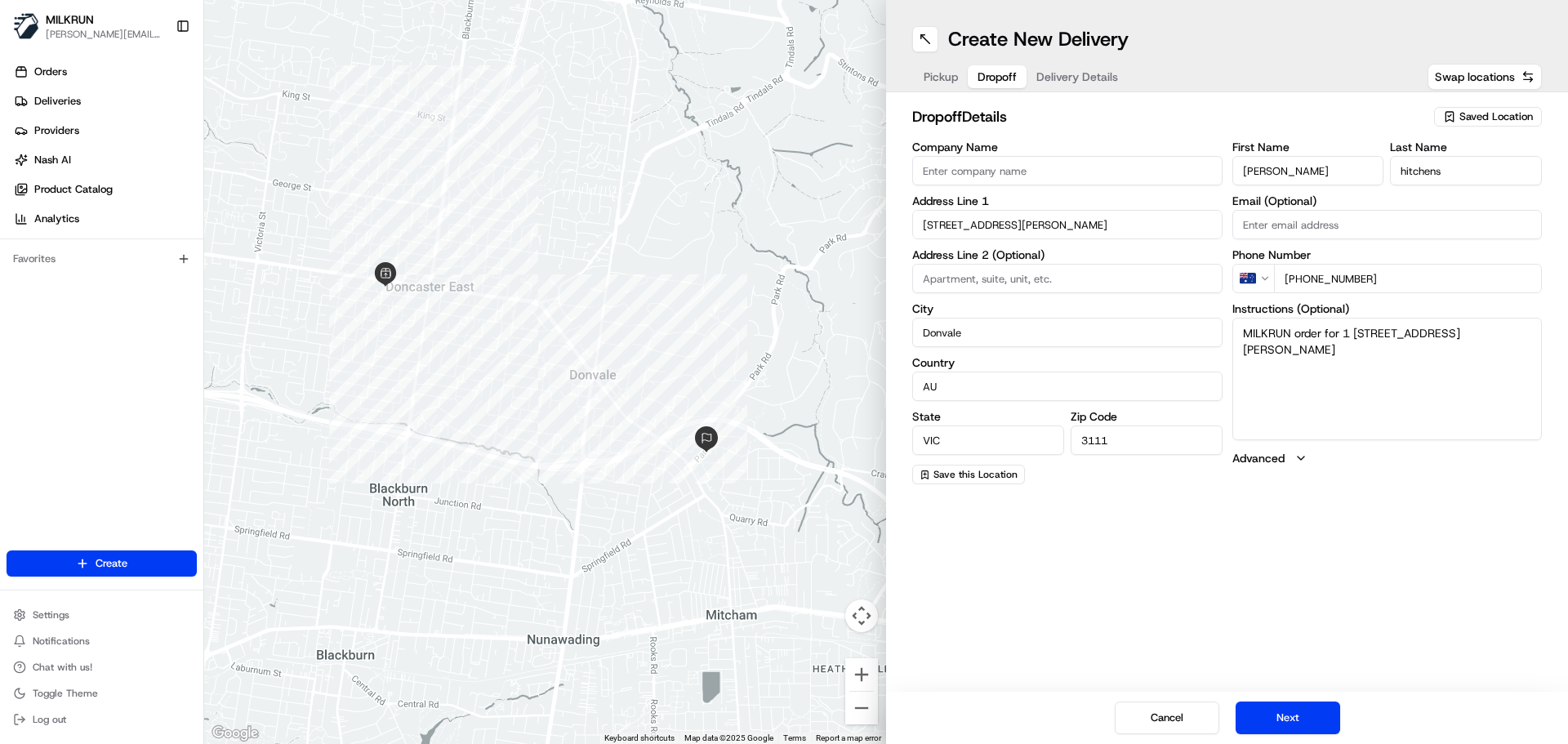
type input "[STREET_ADDRESS][PERSON_NAME]"
type input "1 6"
type input "Australia"
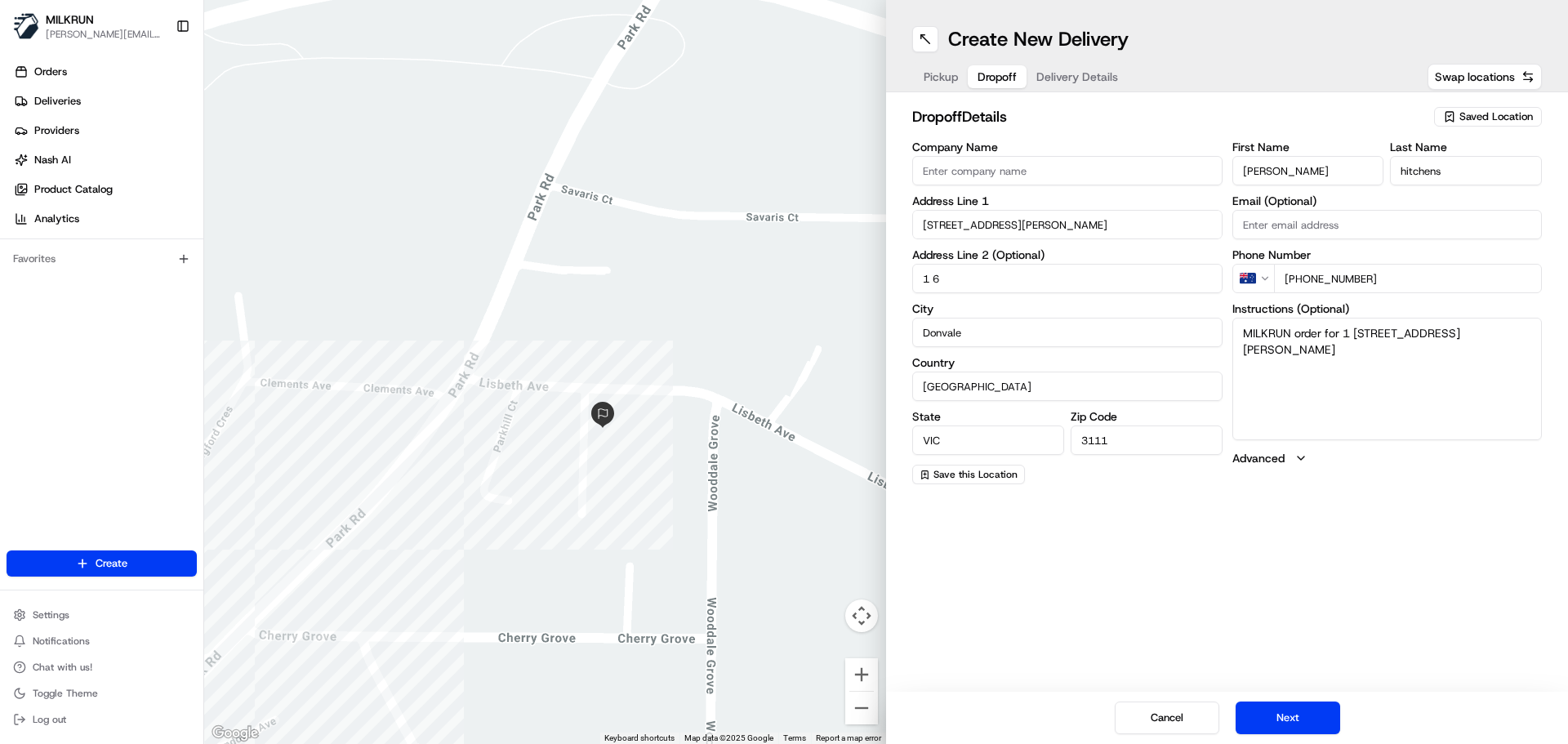
drag, startPoint x: 670, startPoint y: 500, endPoint x: 674, endPoint y: 281, distance: 219.0
click at [673, 281] on div at bounding box center [545, 372] width 682 height 744
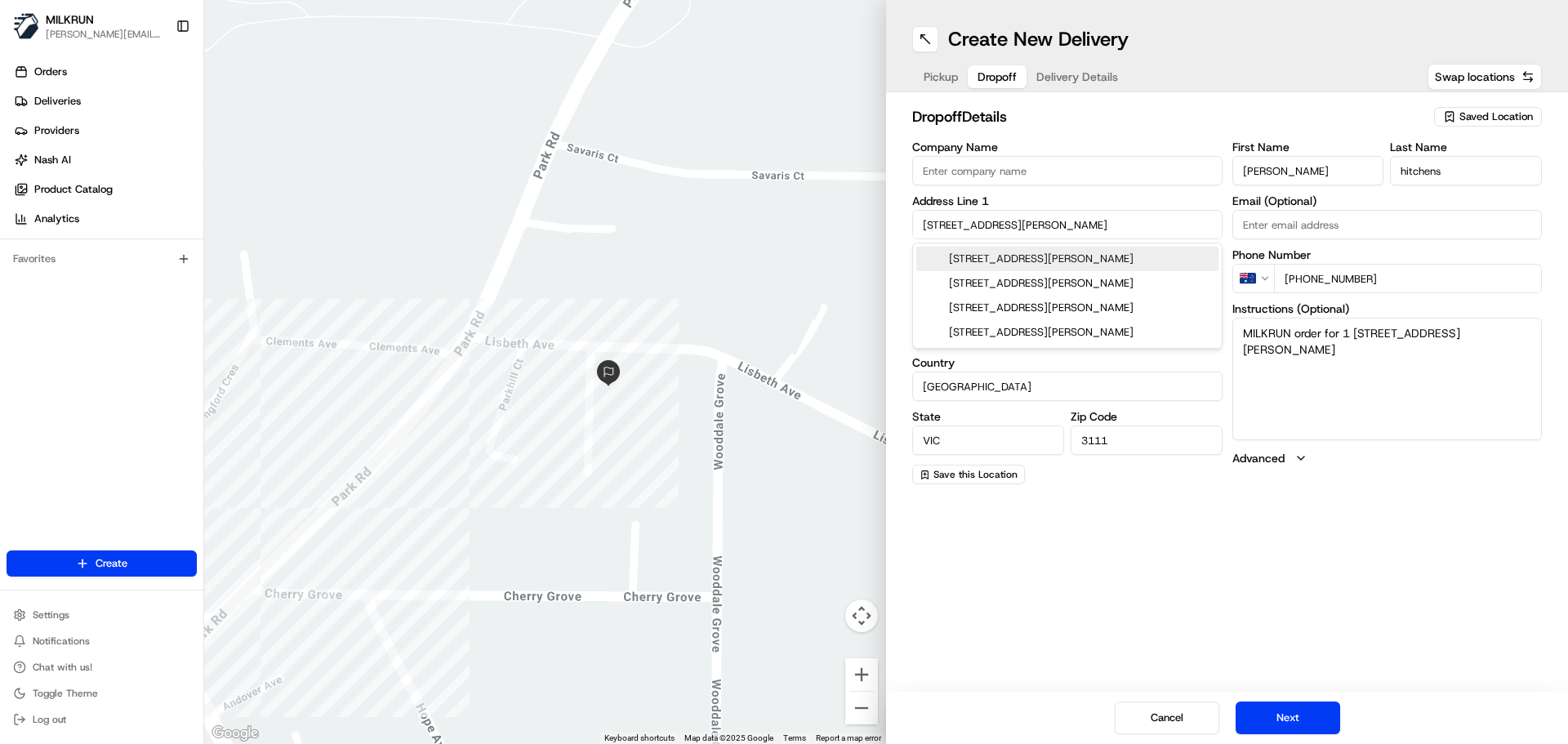
drag, startPoint x: 1050, startPoint y: 225, endPoint x: 853, endPoint y: 223, distance: 197.0
click at [852, 223] on div "← Move left → Move right ↑ Move up ↓ Move down + Zoom in - Zoom out Home Jump l…" at bounding box center [886, 372] width 1364 height 744
click at [1415, 546] on div "Create New Delivery Pickup Dropoff Delivery Details Swap locations dropoff Deta…" at bounding box center [1227, 372] width 682 height 744
drag, startPoint x: 1181, startPoint y: 218, endPoint x: 892, endPoint y: 213, distance: 289.0
click at [892, 213] on div "dropoff Details Saved Location Company Name Address Line 1 8 Lisbeth Avenue Add…" at bounding box center [1227, 294] width 682 height 405
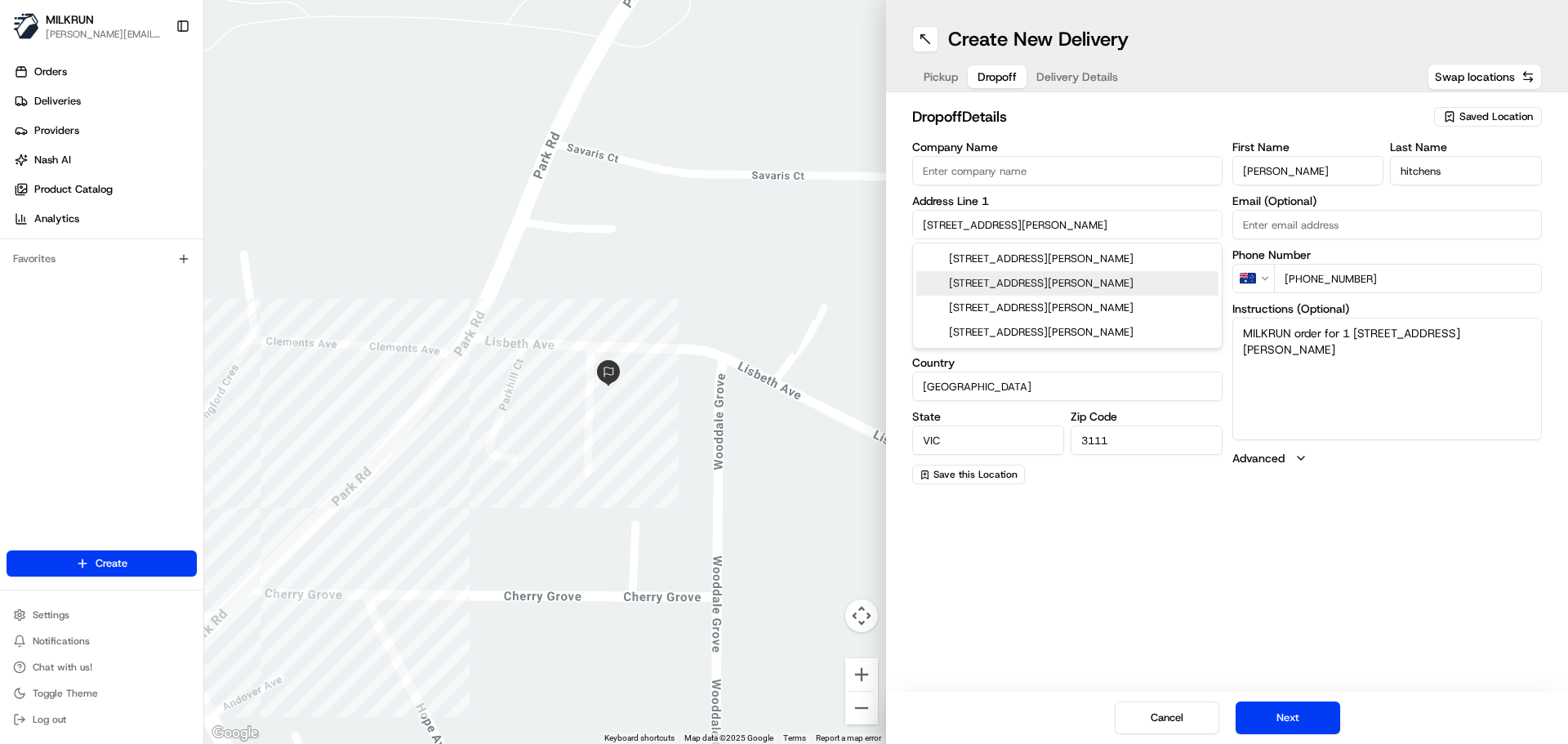
paste input "[STREET_ADDRESS][PERSON_NAME]"
click at [1170, 283] on div "[STREET_ADDRESS][PERSON_NAME]" at bounding box center [1068, 283] width 302 height 25
type input "8 Lisbeth Avenue"
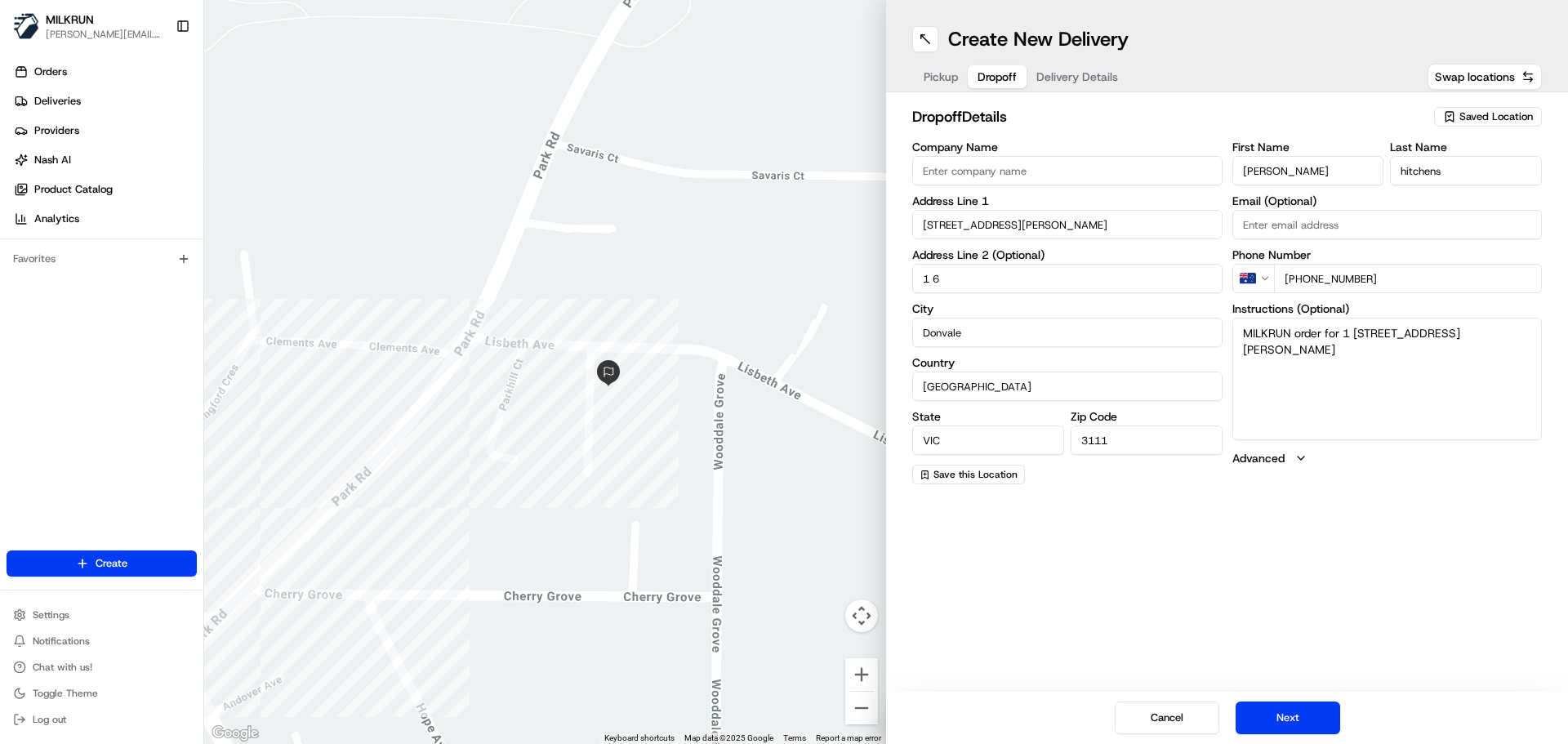
drag, startPoint x: 1047, startPoint y: 277, endPoint x: 797, endPoint y: 306, distance: 251.7
click at [797, 306] on div "← Move left → Move right ↑ Move up ↓ Move down + Zoom in - Zoom out Home Jump l…" at bounding box center [886, 372] width 1364 height 744
click at [923, 221] on input "8 Lisbeth Avenue" at bounding box center [1068, 225] width 310 height 30
click at [1193, 256] on div "unit 1/8 Lisbeth Avenue, Donvale VIC, Australia" at bounding box center [1068, 259] width 302 height 25
type input "1/8 Lisbeth Ave, Donvale VIC 3111, Australia"
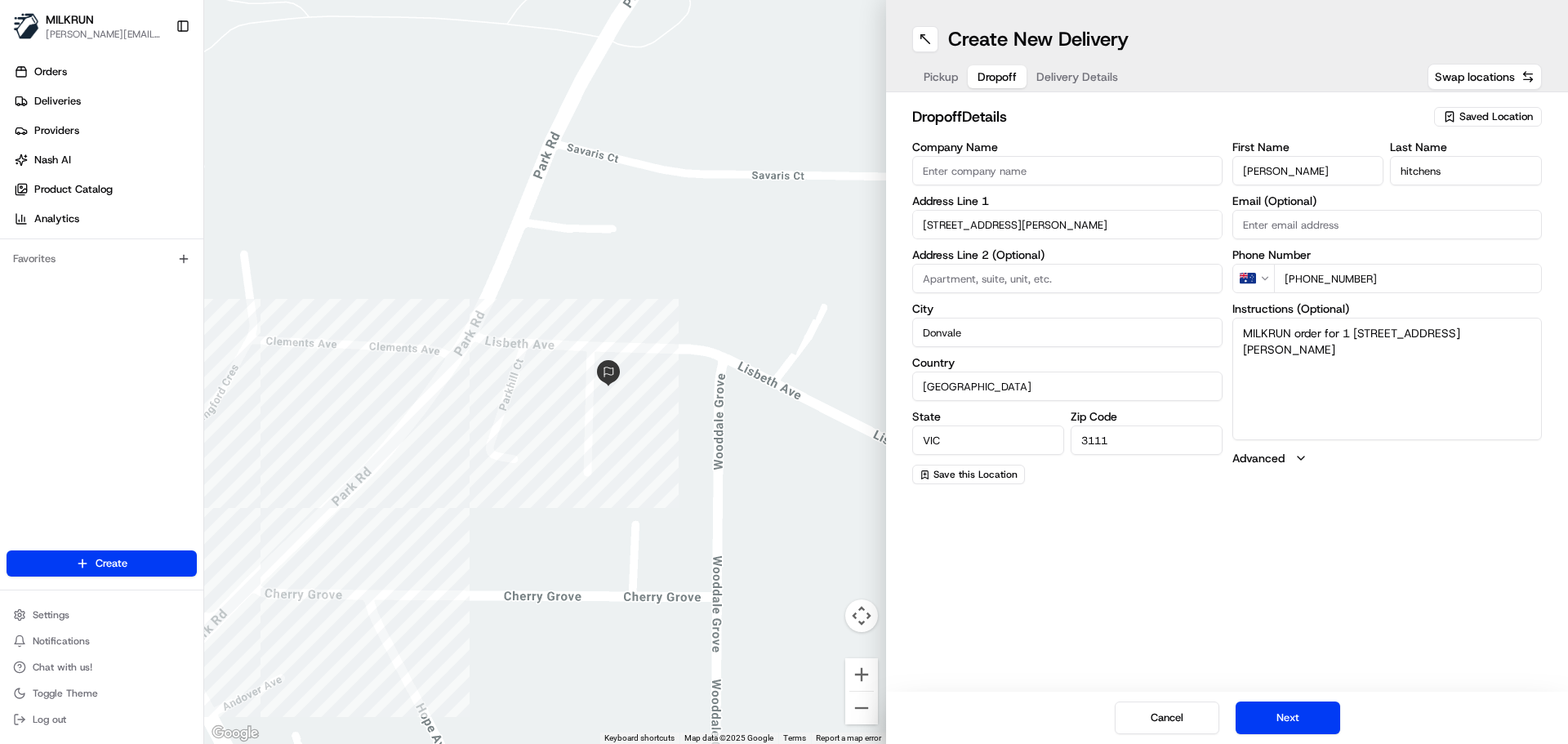
type input "1"
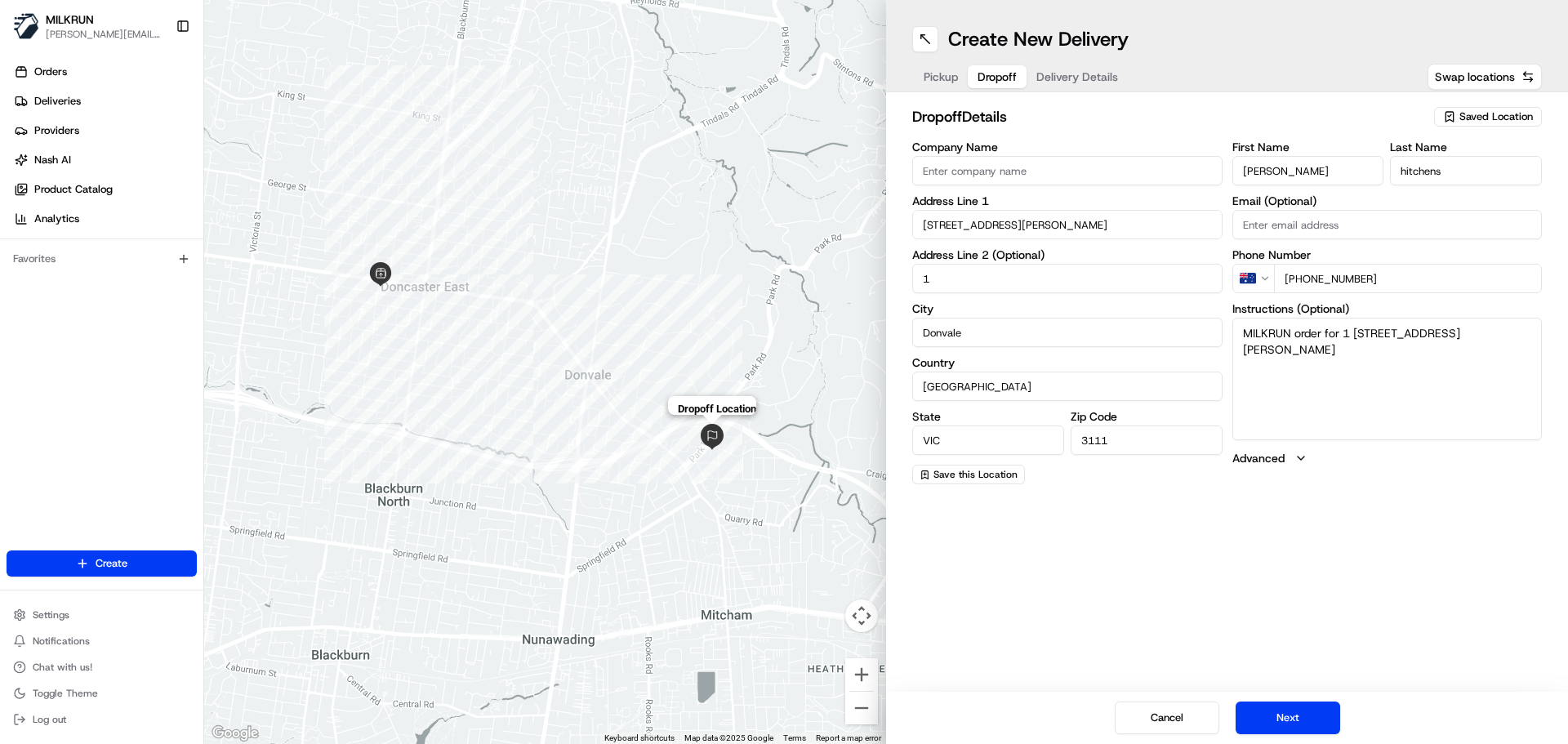
drag, startPoint x: 720, startPoint y: 443, endPoint x: 649, endPoint y: 450, distance: 71.3
click at [699, 450] on img at bounding box center [713, 437] width 26 height 26
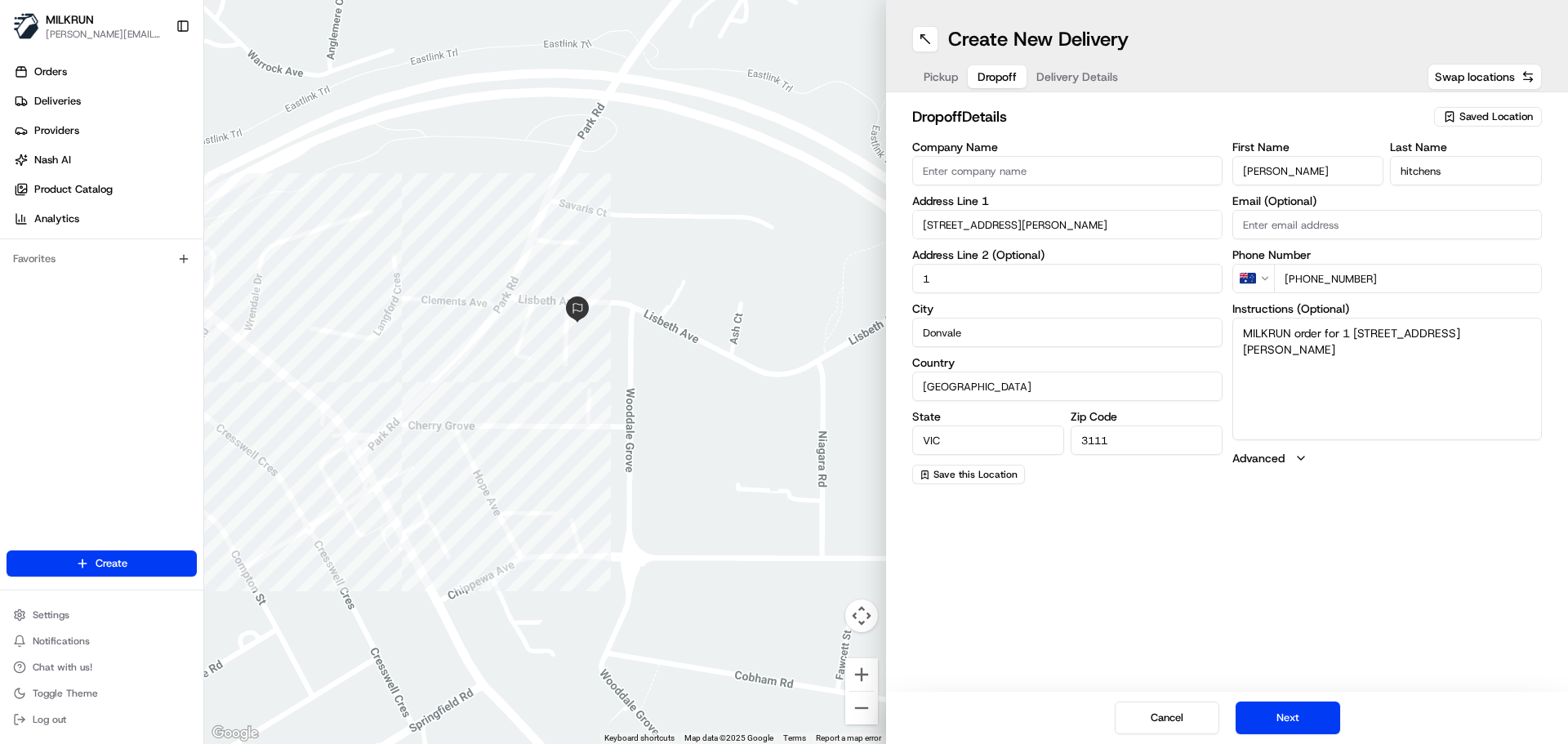
drag, startPoint x: 592, startPoint y: 416, endPoint x: 719, endPoint y: 457, distance: 133.5
click at [719, 457] on div at bounding box center [545, 372] width 682 height 744
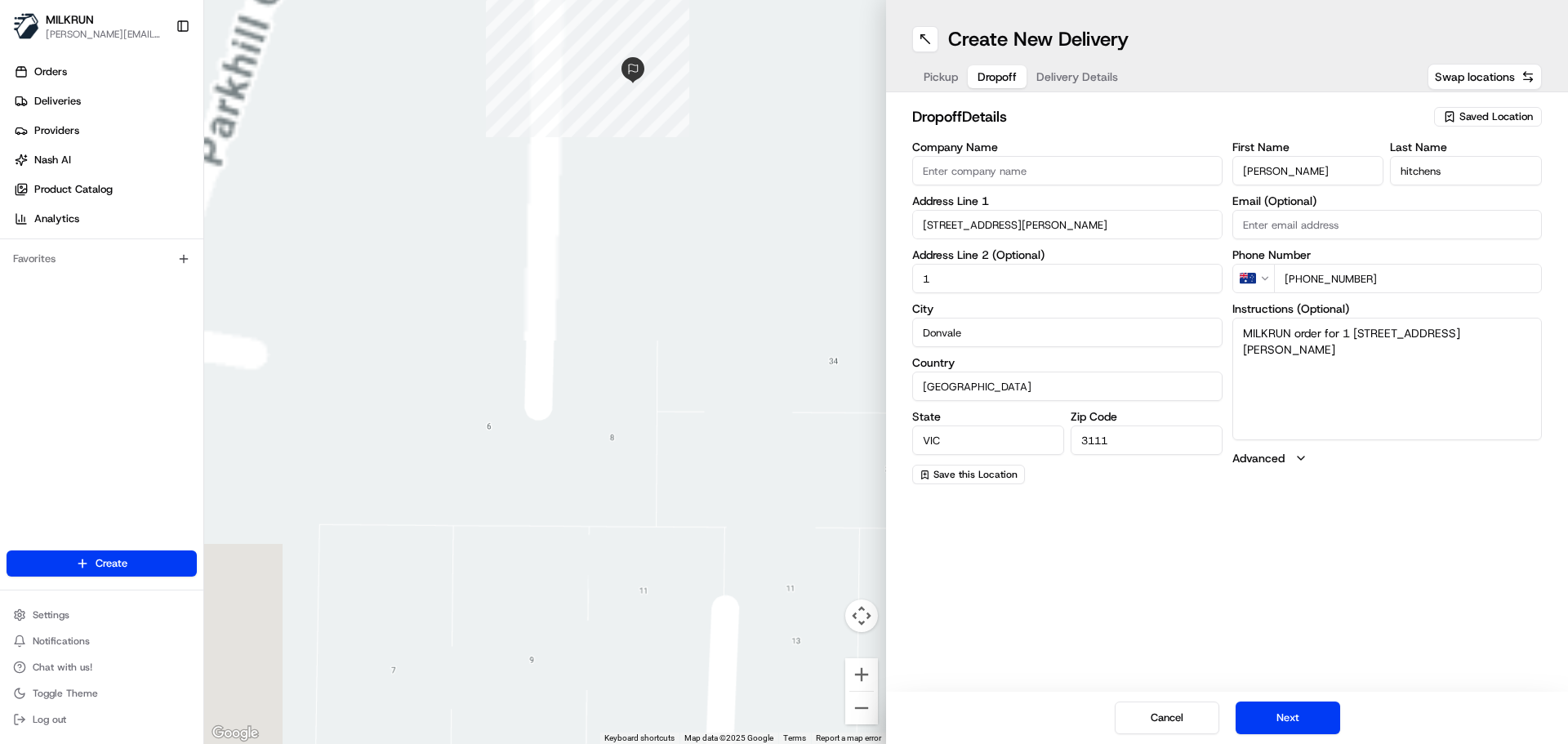
drag, startPoint x: 577, startPoint y: 151, endPoint x: 830, endPoint y: 548, distance: 470.8
click at [830, 548] on div at bounding box center [545, 372] width 682 height 744
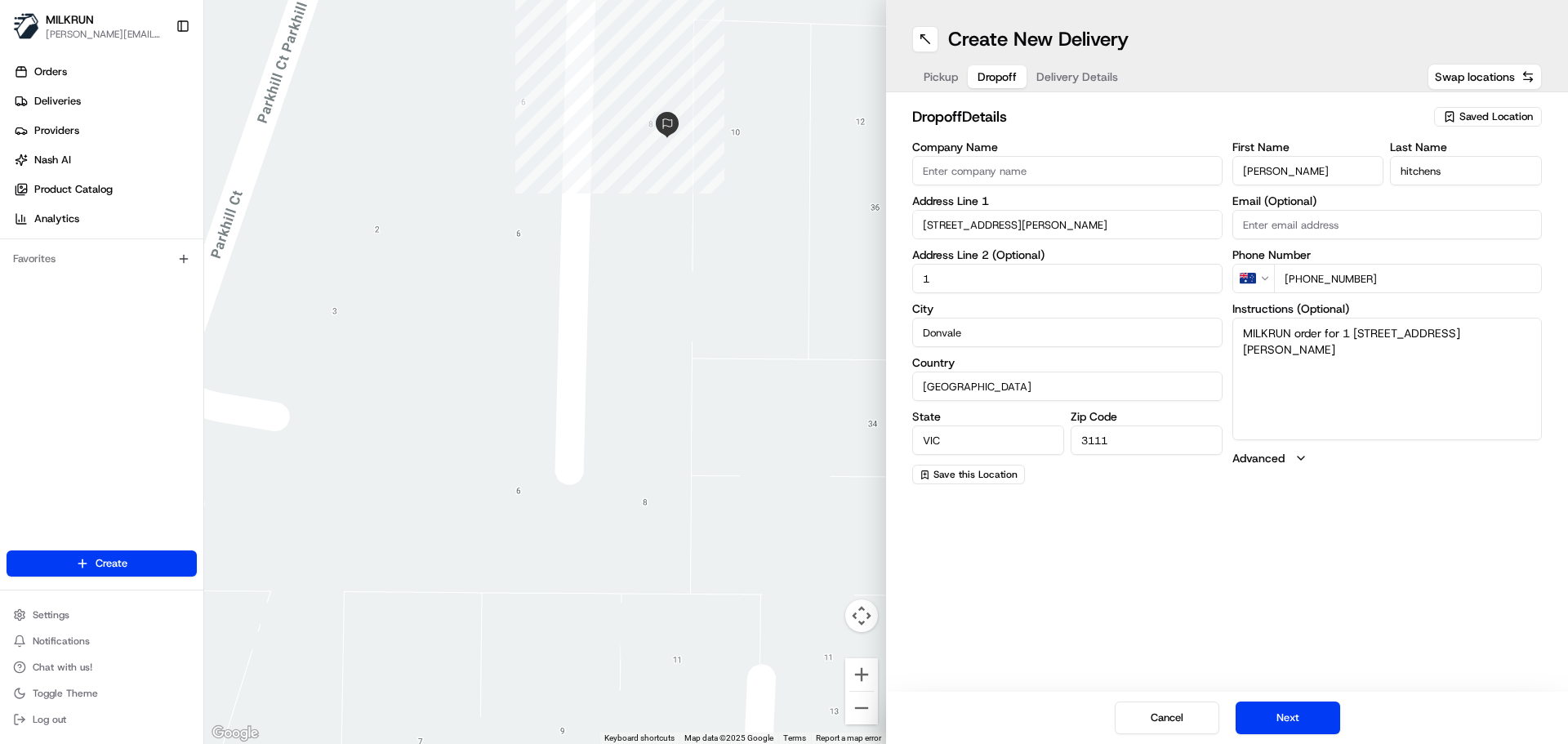
drag, startPoint x: 685, startPoint y: 348, endPoint x: 714, endPoint y: 411, distance: 69.4
click at [714, 411] on div at bounding box center [545, 372] width 682 height 744
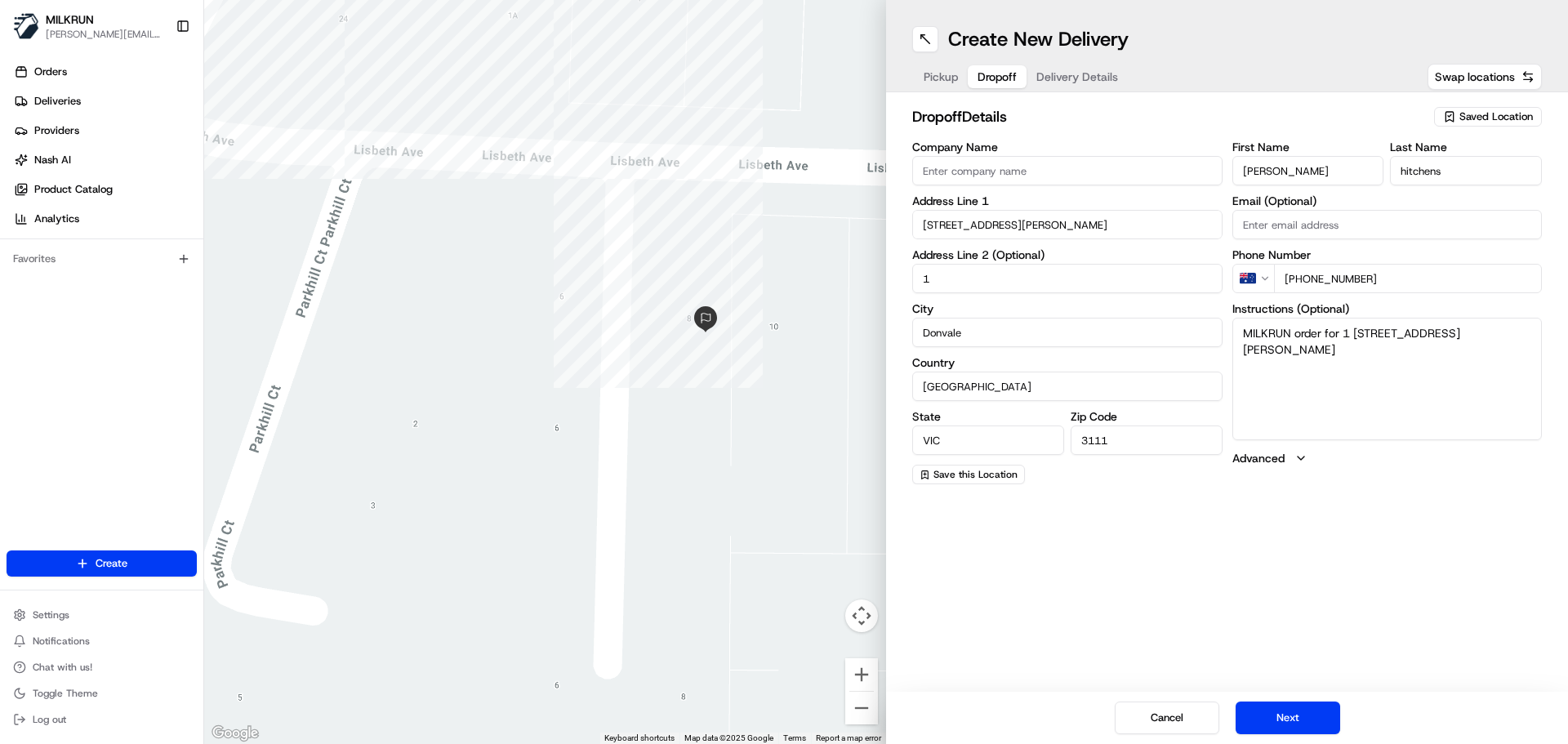
drag, startPoint x: 665, startPoint y: 288, endPoint x: 679, endPoint y: 436, distance: 148.7
click at [679, 436] on div at bounding box center [545, 372] width 682 height 744
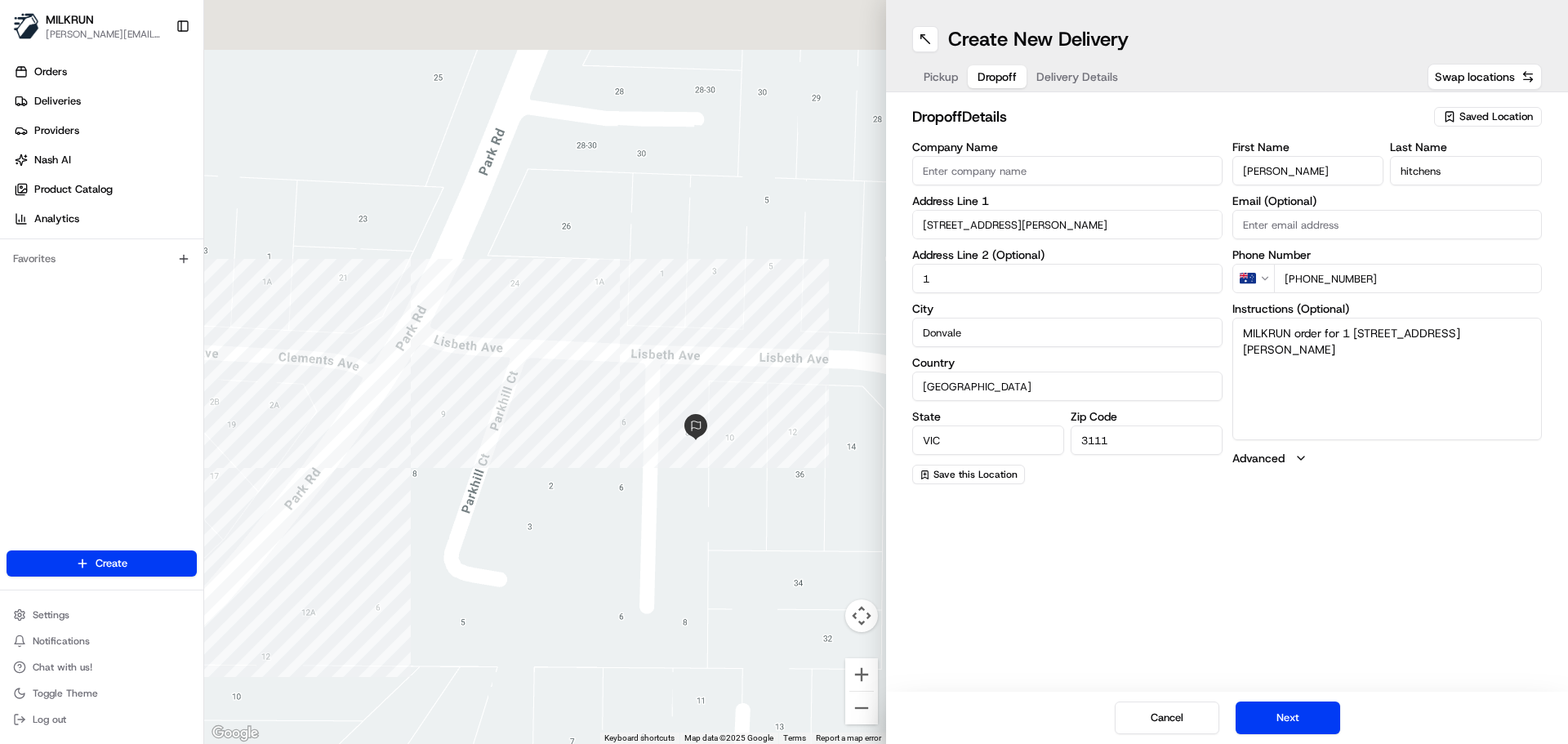
drag, startPoint x: 678, startPoint y: 406, endPoint x: 684, endPoint y: 468, distance: 62.3
click at [684, 468] on div at bounding box center [545, 372] width 682 height 744
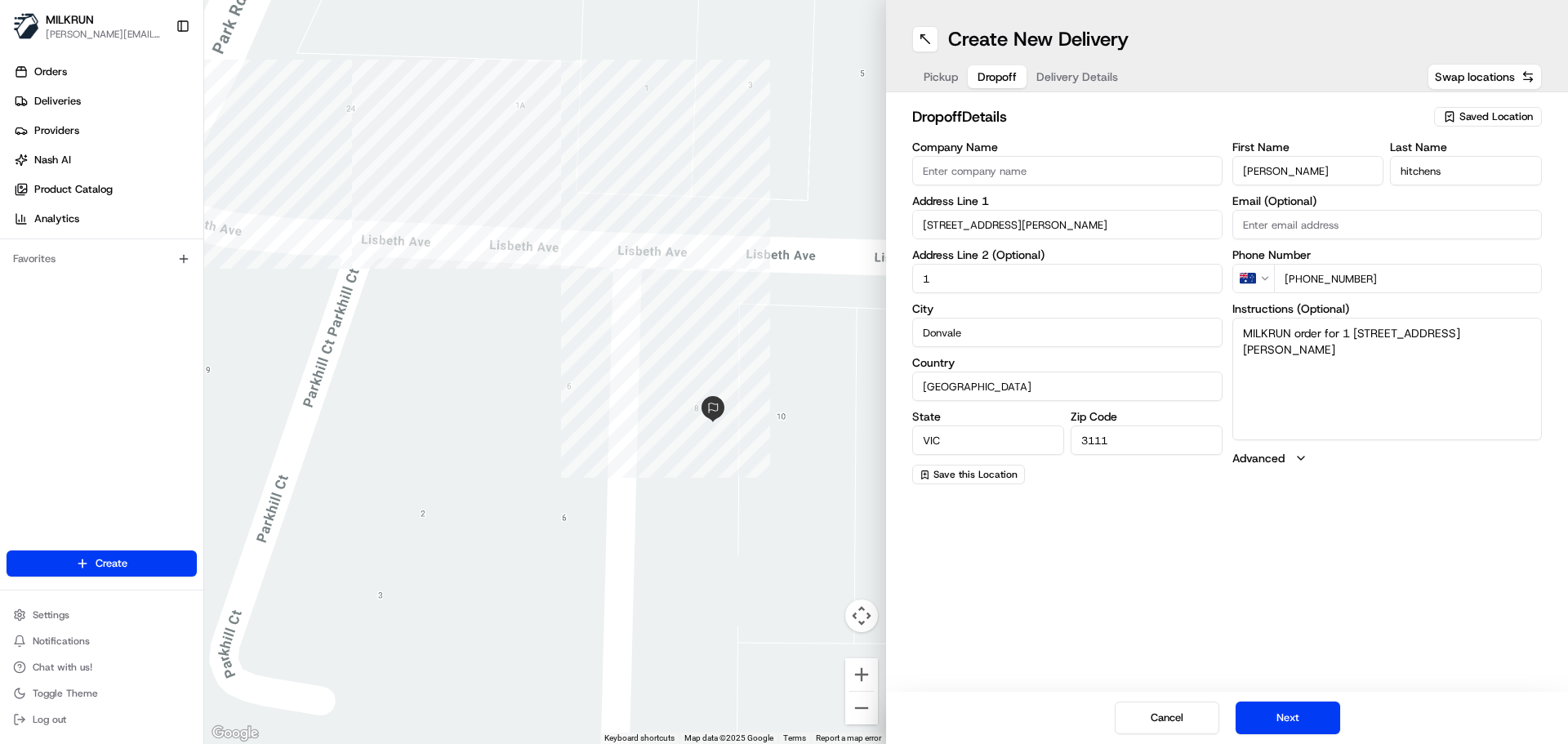
drag, startPoint x: 638, startPoint y: 484, endPoint x: 654, endPoint y: 484, distance: 16.0
click at [653, 484] on div at bounding box center [545, 372] width 682 height 744
click at [1050, 220] on input "8 Lisbeth Avenue" at bounding box center [1068, 225] width 310 height 30
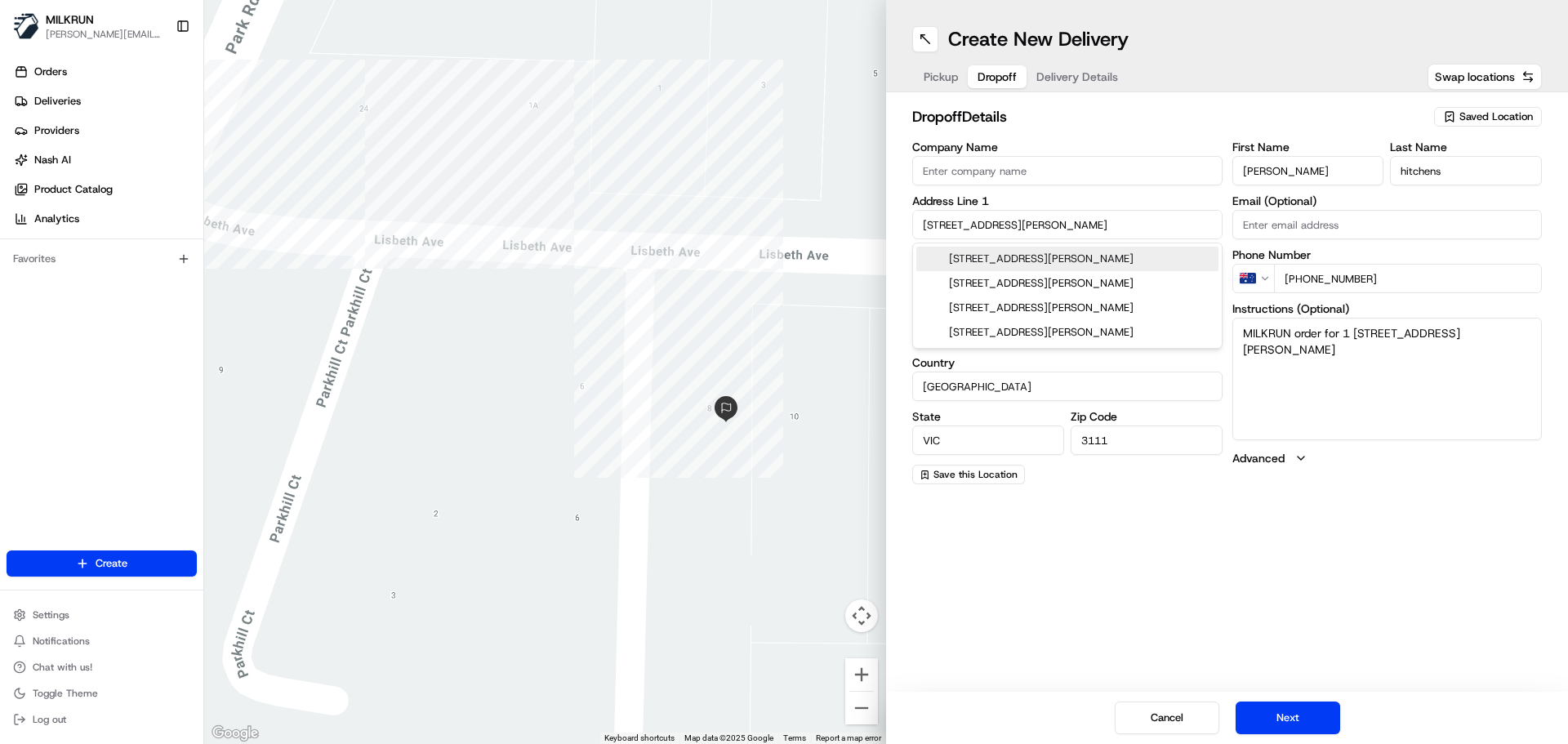
drag, startPoint x: 1066, startPoint y: 222, endPoint x: 833, endPoint y: 216, distance: 233.1
click at [801, 211] on div "← Move left → Move right ↑ Move up ↓ Move down + Zoom in - Zoom out Home Jump l…" at bounding box center [886, 372] width 1364 height 744
type input "unit 1, 6/8 lisbeth ave"
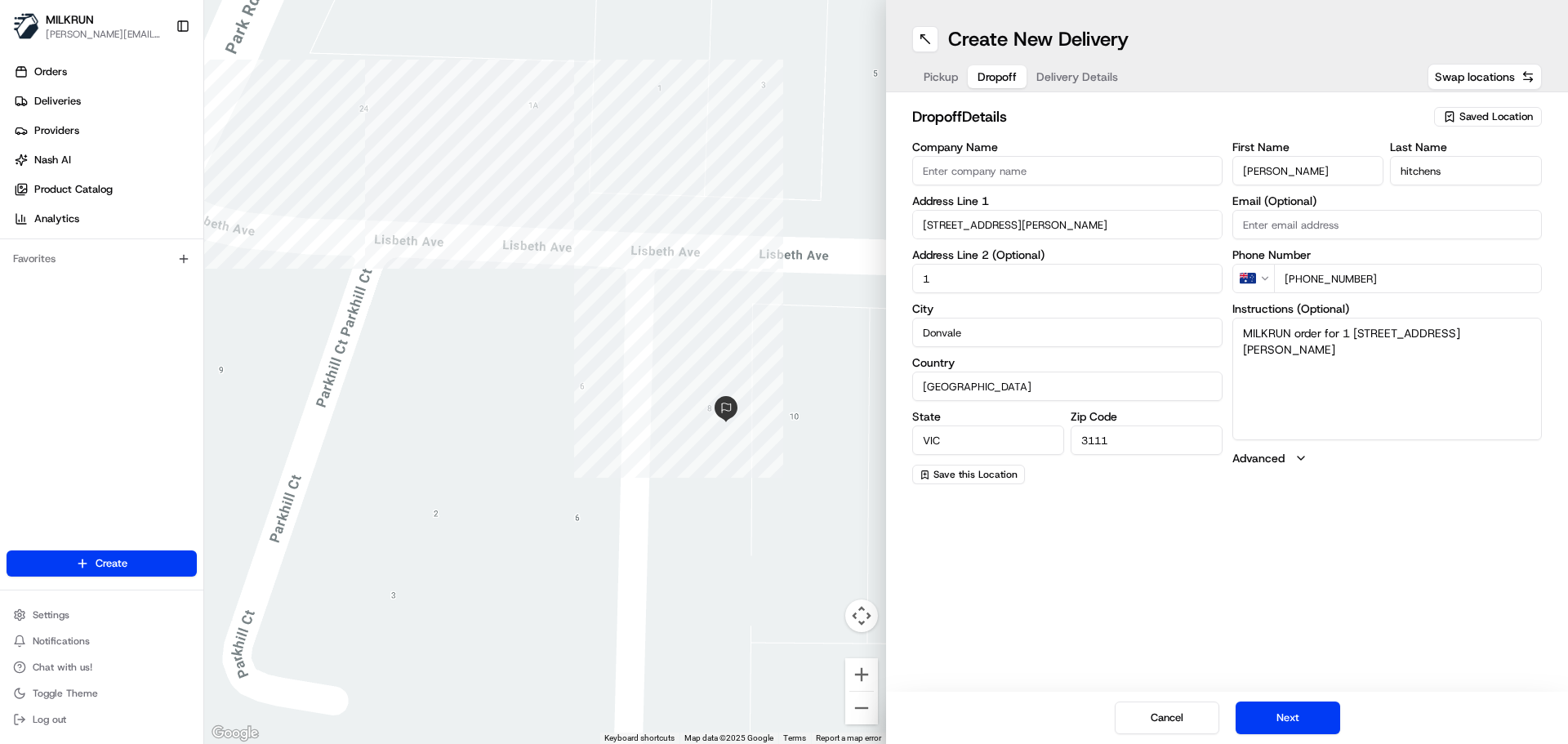
drag, startPoint x: 1346, startPoint y: 337, endPoint x: 1295, endPoint y: 346, distance: 51.8
click at [1295, 346] on textarea "MILKRUN order for 1 6/8 Lisbeth Ave, Donvale, VIC 3111, AU" at bounding box center [1387, 379] width 310 height 123
type textarea "MILKRUN order for"
click at [1068, 221] on input "unit 1, 6/8 lisbeth ave" at bounding box center [1068, 225] width 310 height 30
drag, startPoint x: 1117, startPoint y: 230, endPoint x: 891, endPoint y: 205, distance: 227.4
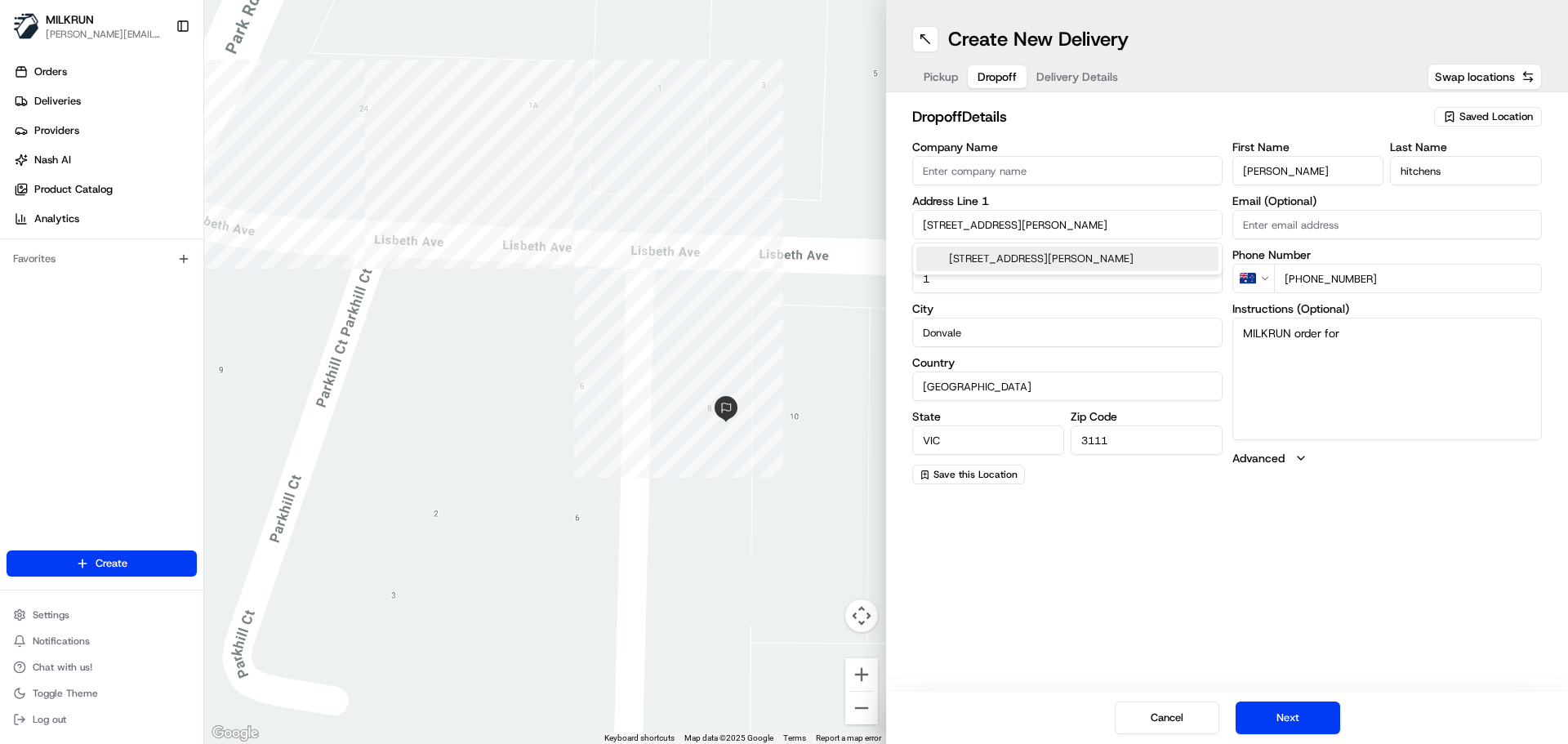
click at [891, 205] on div "dropoff Details Saved Location Company Name Address Line 1 unit 1, 6/8 lisbeth …" at bounding box center [1227, 294] width 682 height 405
paste input "1 6/8 Lisbeth Ave, Donvale, VIC 3111, AU"
click at [1134, 260] on div "[STREET_ADDRESS][PERSON_NAME]" at bounding box center [1068, 259] width 302 height 25
type input "[STREET_ADDRESS][PERSON_NAME]"
type input "1 6"
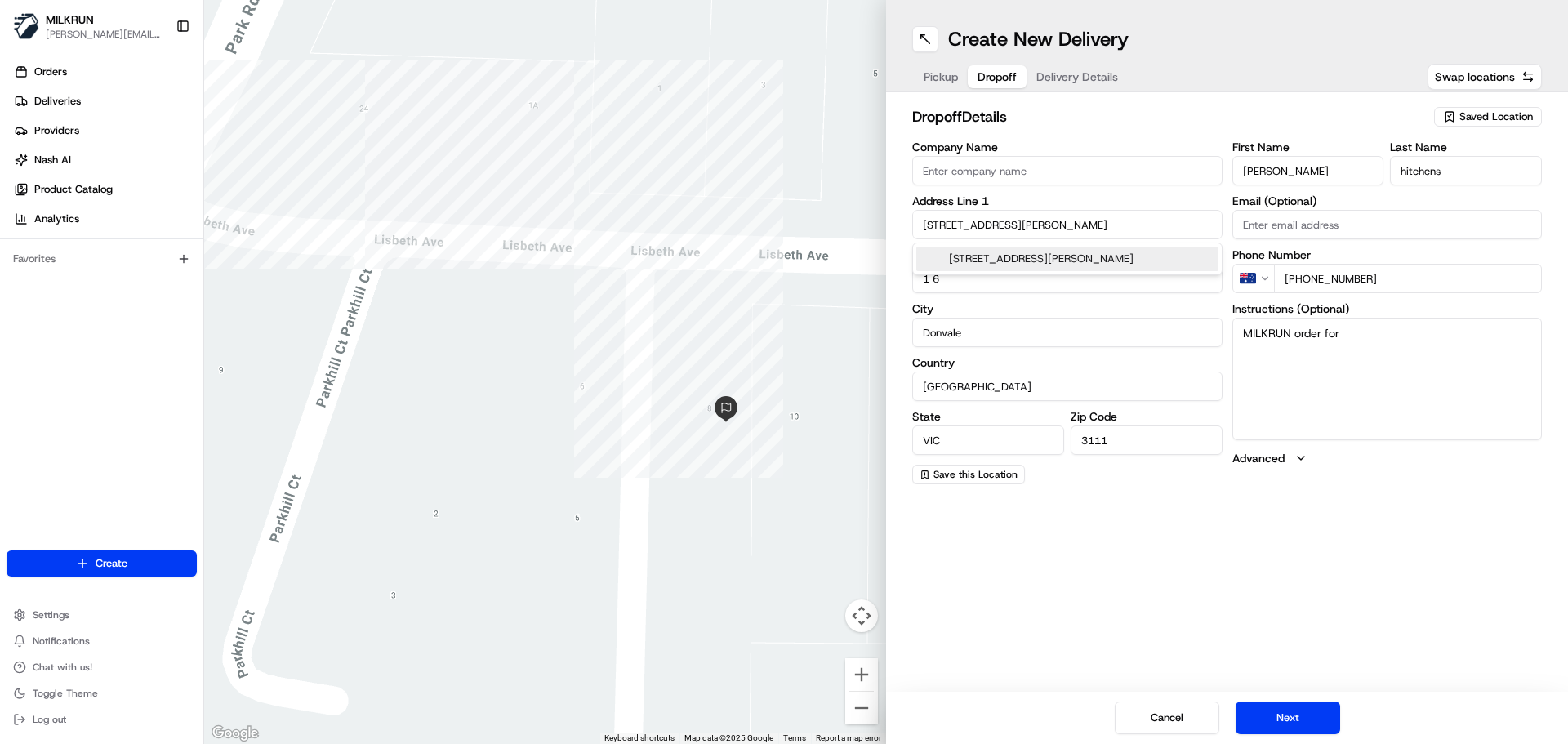
type input "8 Lisbeth Avenue"
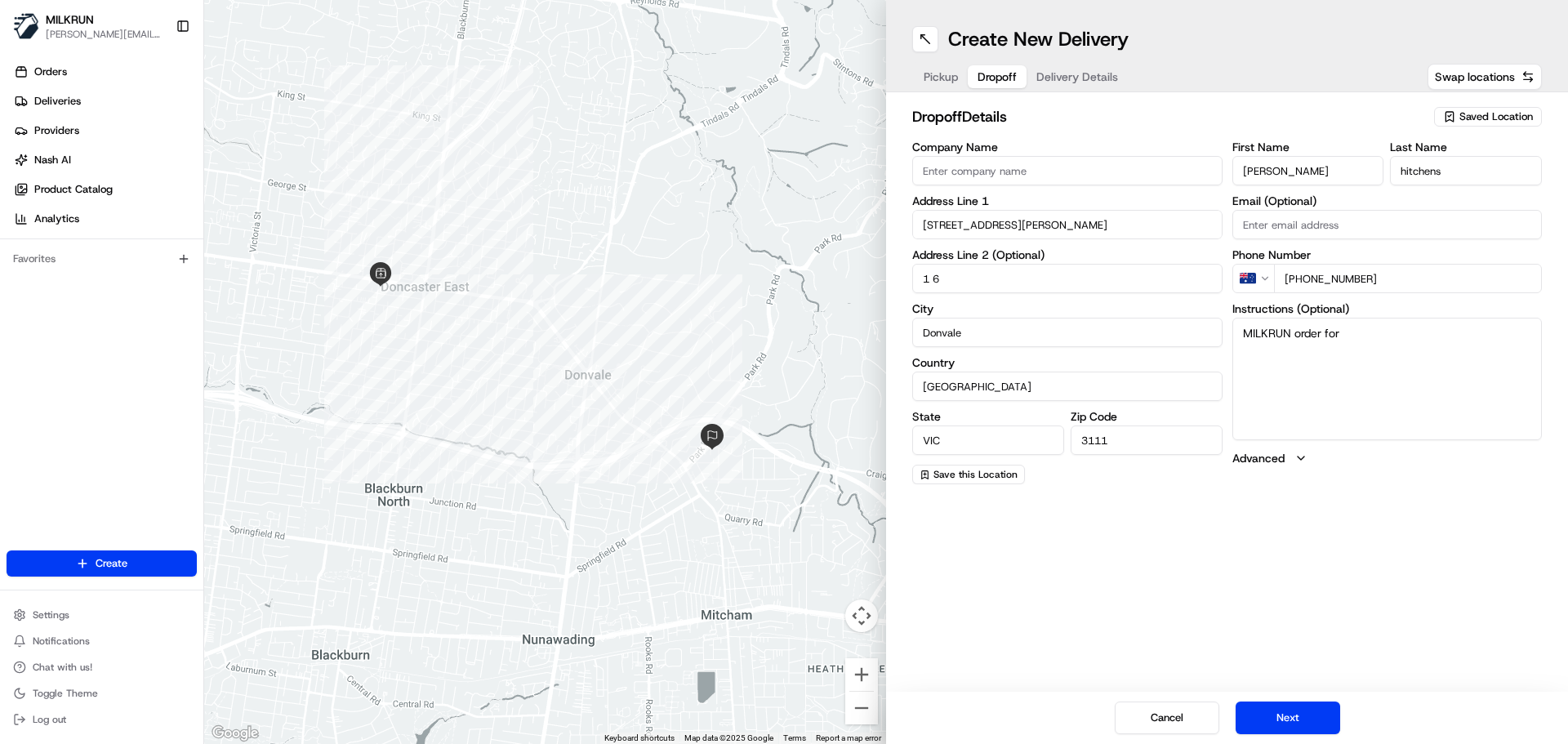
click at [1399, 330] on textarea "MILKRUN order for" at bounding box center [1387, 379] width 310 height 123
paste textarea "1 6/8 Lisbeth Ave, Donvale, VIC 3111, AU"
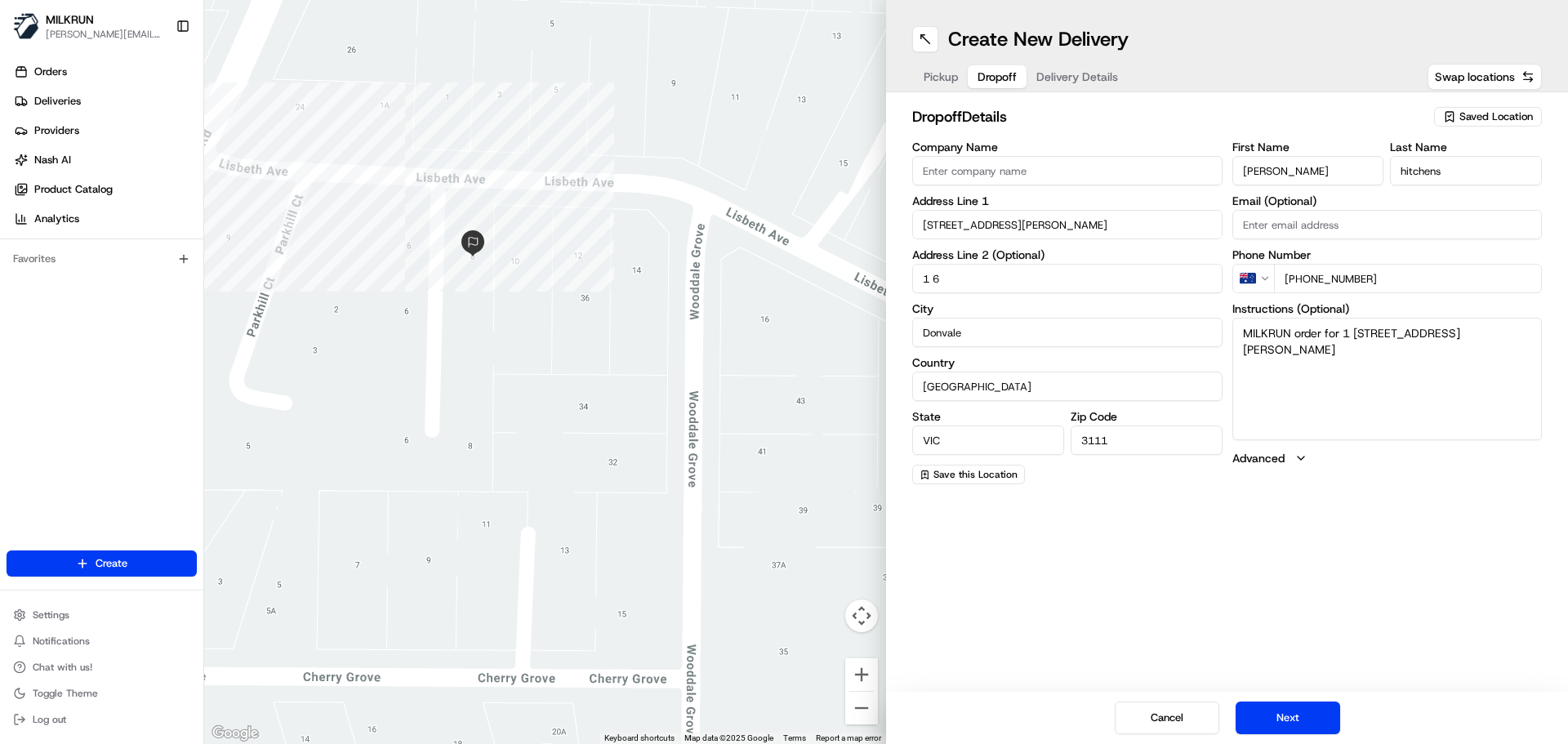
click at [1334, 346] on textarea "MILKRUN order for 1 6/8 Lisbeth Ave, Donvale, VIC 3111, AU" at bounding box center [1387, 379] width 310 height 123
drag, startPoint x: 1283, startPoint y: 347, endPoint x: 1189, endPoint y: 286, distance: 112.1
click at [1194, 285] on div "Company Name Address Line 1 8 Lisbeth Avenue Address Line 2 (Optional) 1 6 City…" at bounding box center [1227, 312] width 630 height 343
paste textarea "1 6/8 Lisbeth Ave, Donvale, VIC 3111, AU"
drag, startPoint x: 1306, startPoint y: 333, endPoint x: 1336, endPoint y: 330, distance: 30.1
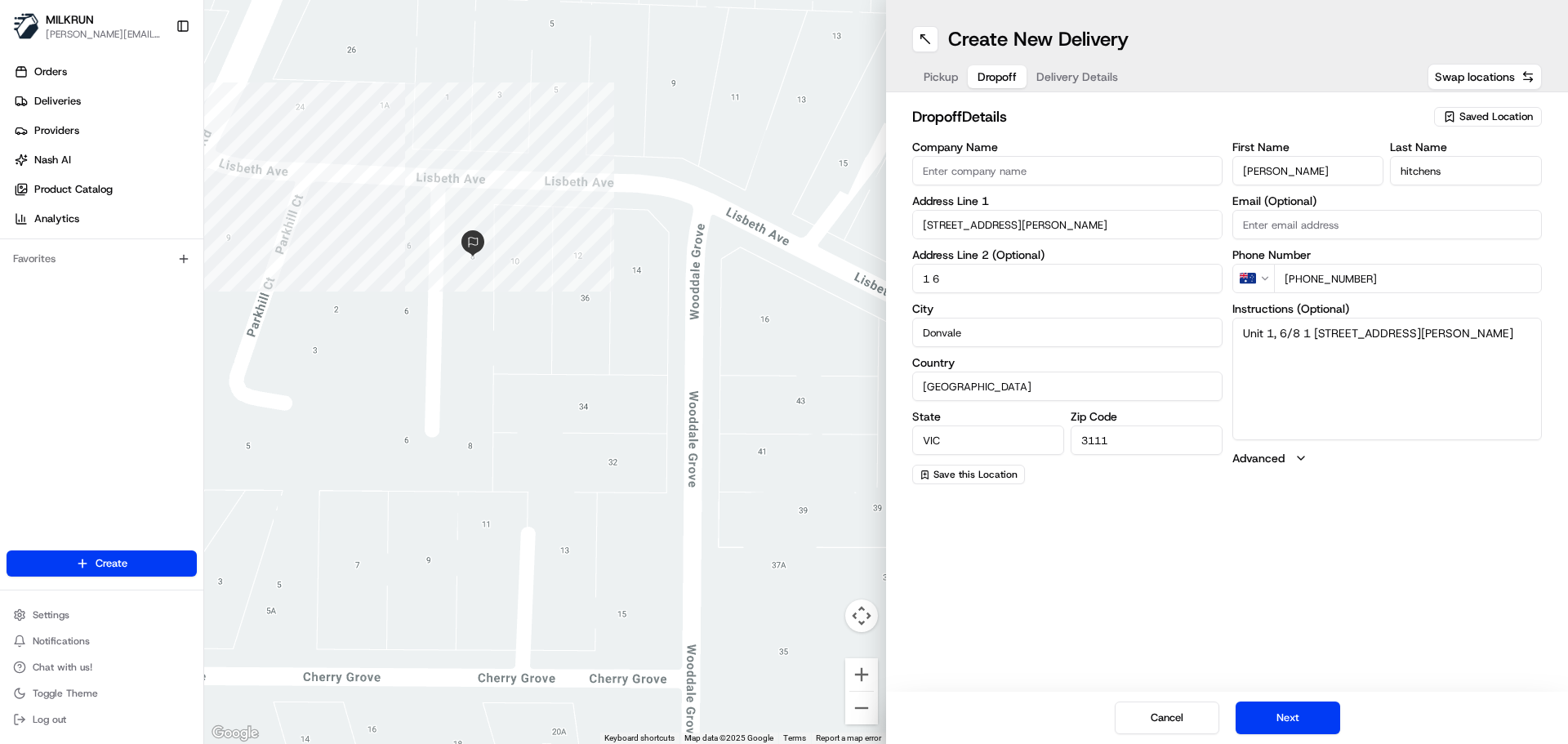
click at [1336, 330] on textarea "Unit 1, 6/8 1 6/8 Lisbeth Ave, Donvale, VIC 3111, AU" at bounding box center [1387, 379] width 310 height 123
type textarea "Unit 1, 6/8 Lisbeth Ave, Donvale, VIC 3111, AU Please call me if you are lost"
click at [1281, 733] on button "Next" at bounding box center [1288, 718] width 104 height 32
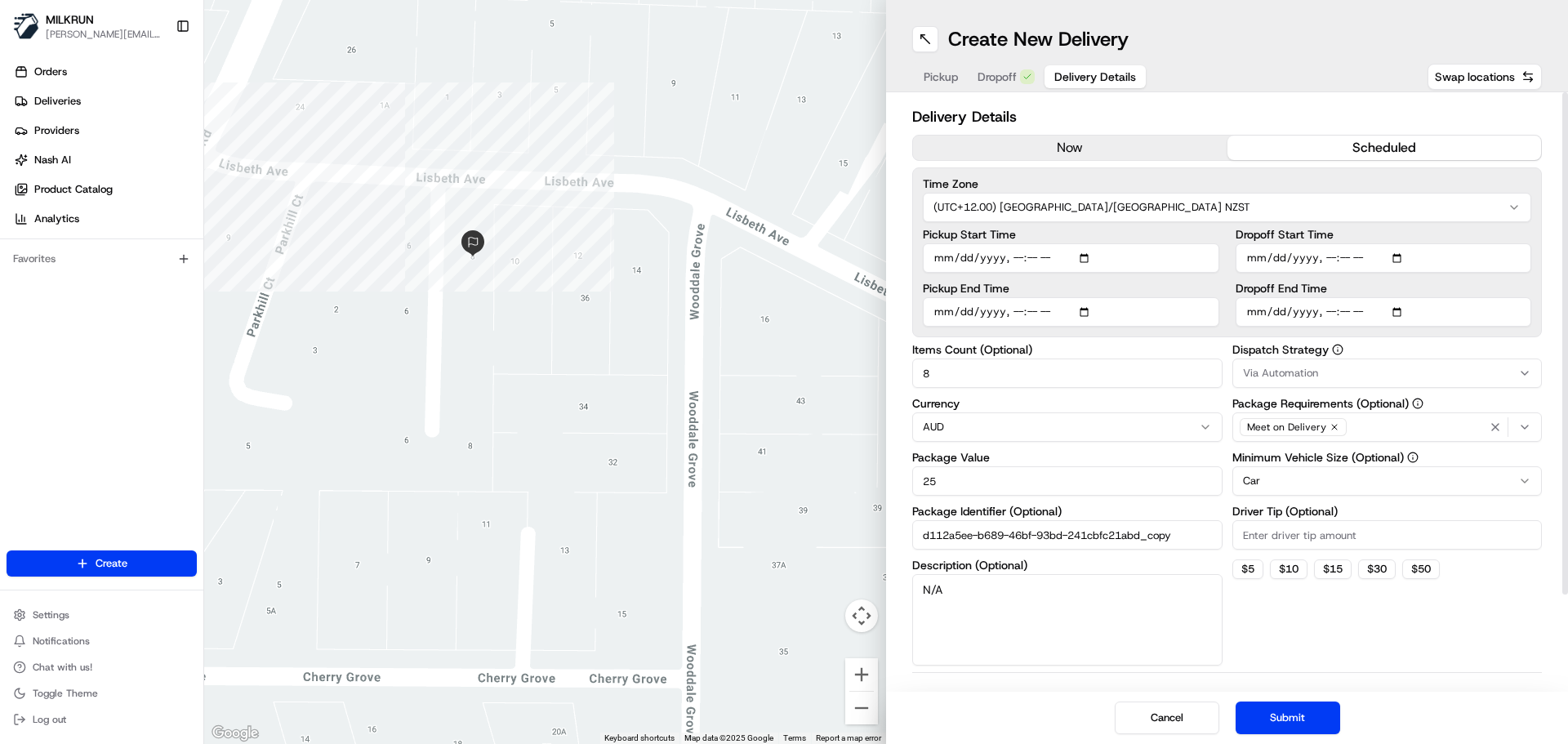
click at [1084, 141] on button "now" at bounding box center [1070, 148] width 315 height 25
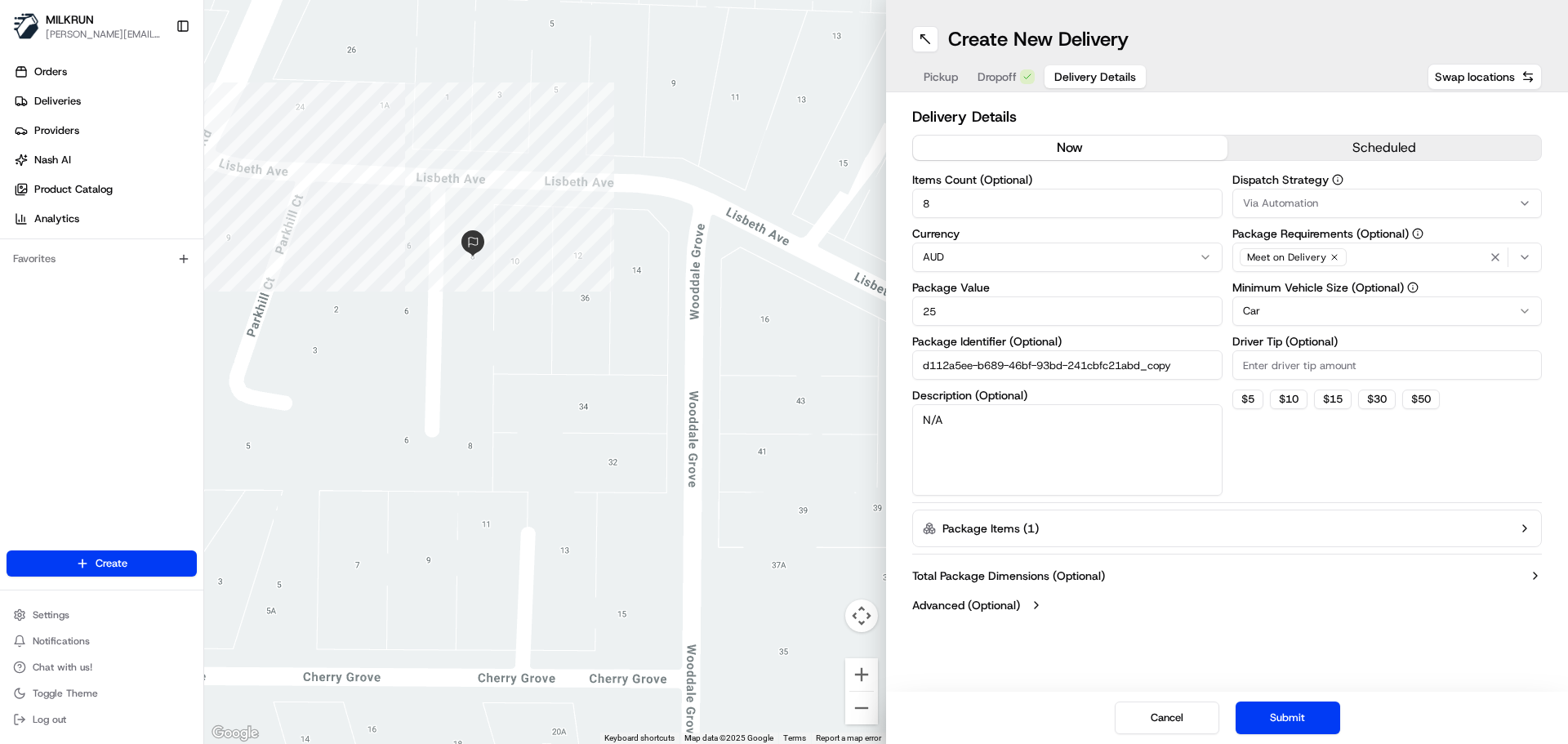
click at [1529, 249] on div "button" at bounding box center [1512, 257] width 52 height 19
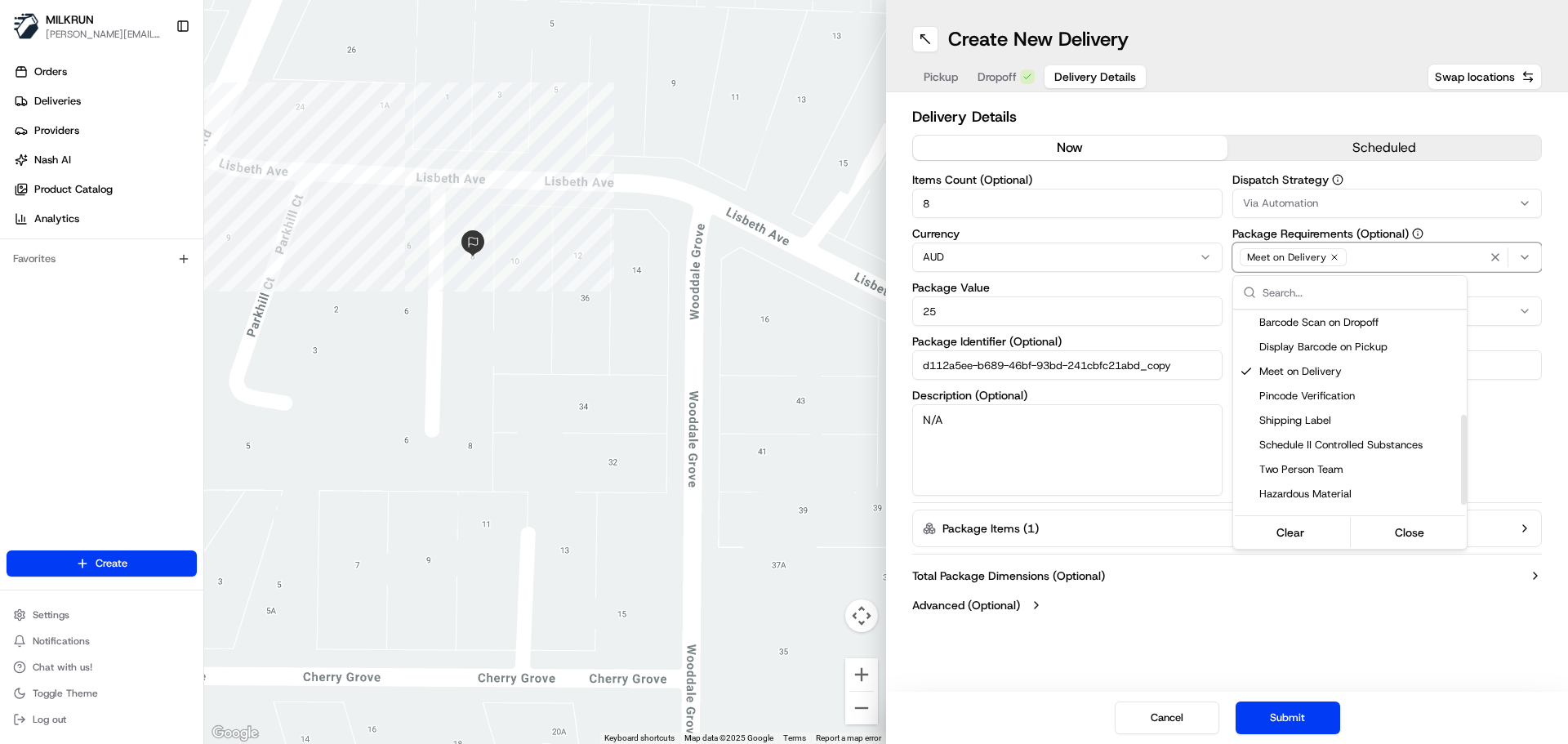
scroll to position [245, 0]
click at [1450, 628] on html "MILKRUN emma.skipwithmarama@woolworths.co.nz Toggle Sidebar Orders Deliveries P…" at bounding box center [784, 372] width 1568 height 744
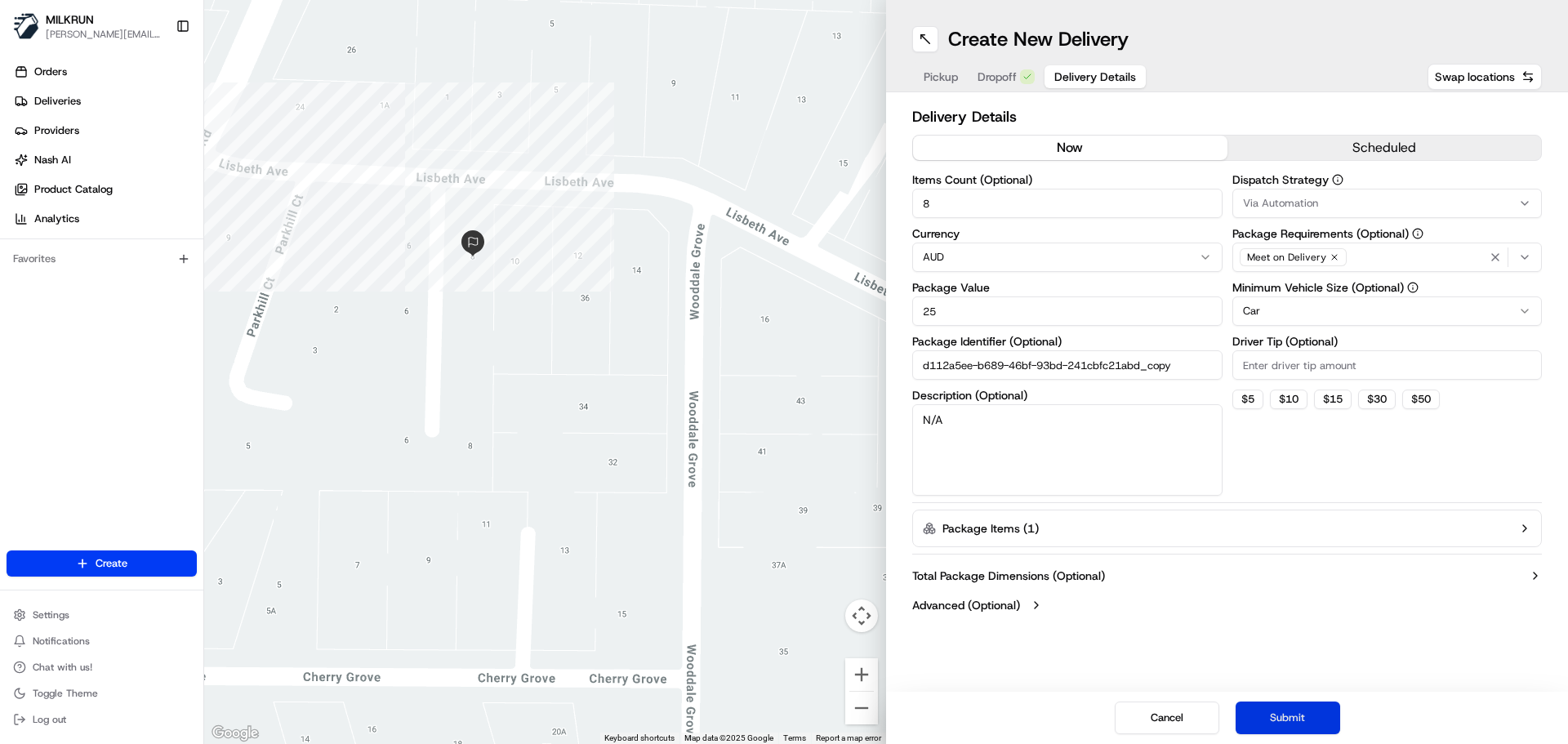
click at [1290, 718] on button "Submit" at bounding box center [1288, 718] width 104 height 32
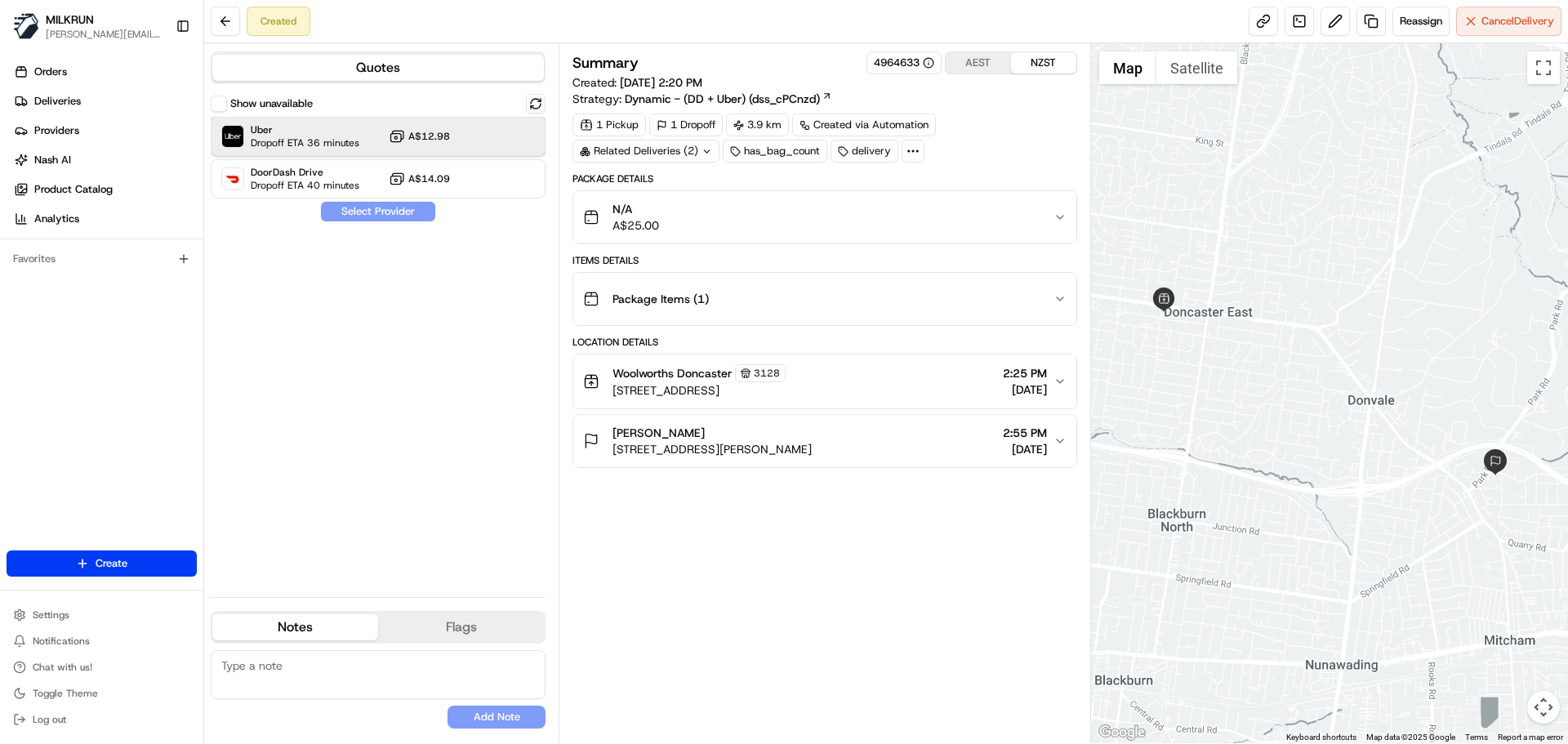
click at [479, 120] on div "Uber Dropoff ETA 36 minutes A$12.98" at bounding box center [378, 136] width 335 height 39
click at [401, 210] on button "Assign Provider" at bounding box center [378, 211] width 116 height 19
